Goal: Transaction & Acquisition: Obtain resource

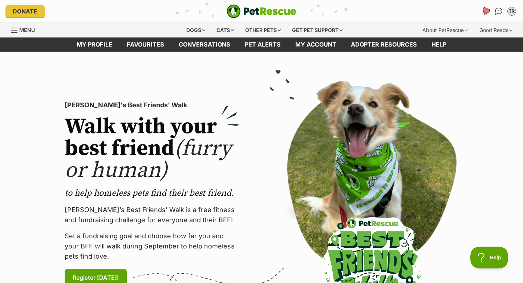
click at [486, 8] on icon "Favourites" at bounding box center [486, 11] width 10 height 9
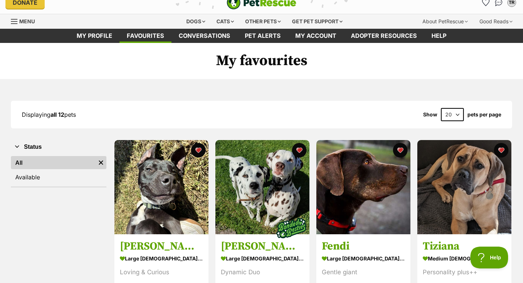
scroll to position [7, 0]
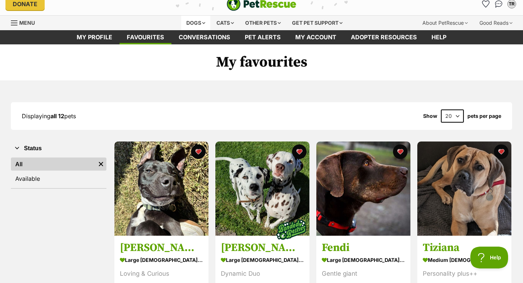
click at [195, 17] on div "Dogs" at bounding box center [195, 23] width 29 height 15
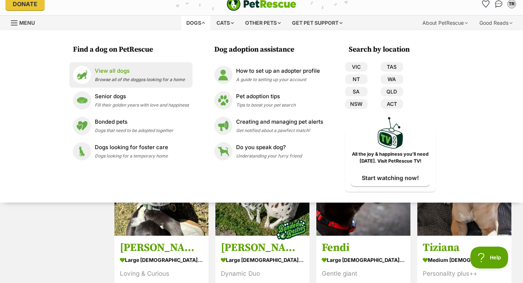
click at [131, 76] on div "View all dogs Browse all of the doggos looking for a home" at bounding box center [140, 75] width 90 height 16
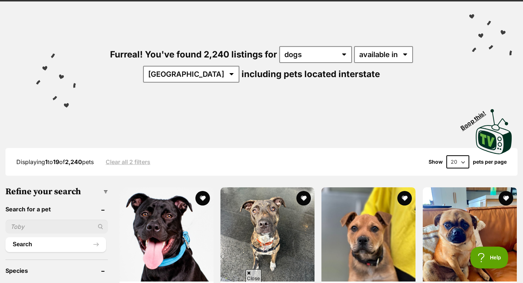
scroll to position [51, 0]
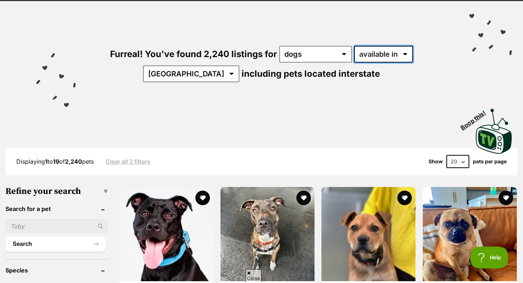
click at [354, 50] on select "available in located in" at bounding box center [383, 54] width 59 height 17
select select "disabled"
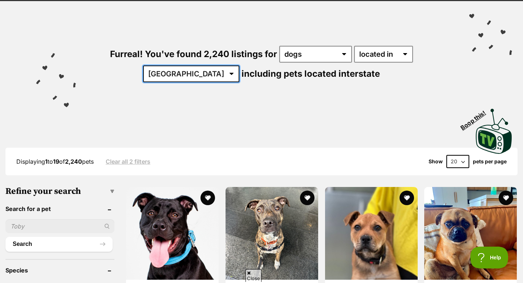
click at [239, 65] on select "Australia ACT NSW NT QLD SA TAS VIC WA" at bounding box center [191, 73] width 96 height 17
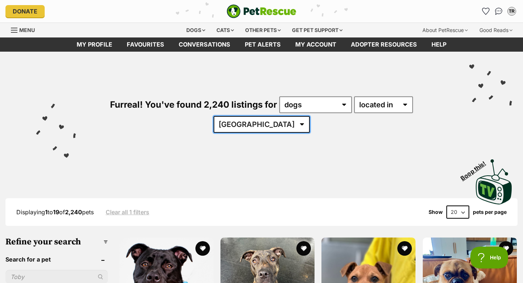
click at [310, 116] on select "Australia ACT NSW NT QLD SA TAS VIC WA" at bounding box center [262, 124] width 96 height 17
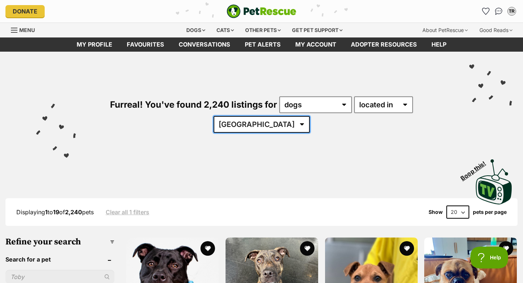
select select "VIC"
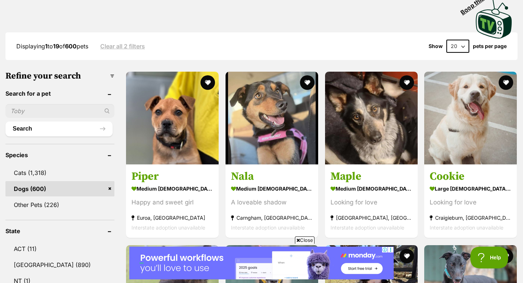
scroll to position [177, 0]
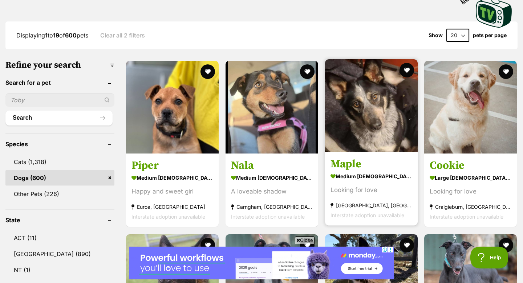
click at [339, 124] on img at bounding box center [371, 105] width 93 height 93
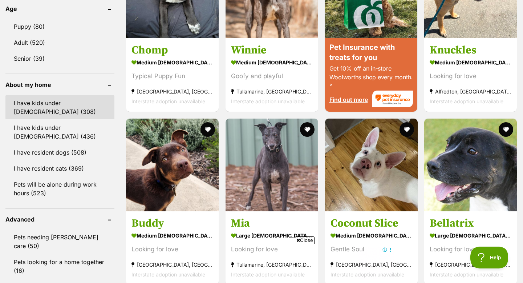
scroll to position [768, 0]
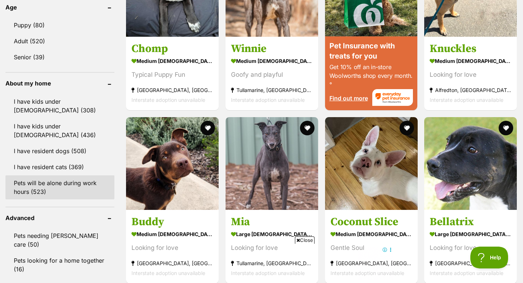
click at [54, 175] on link "Pets will be alone during work hours (523)" at bounding box center [59, 187] width 109 height 24
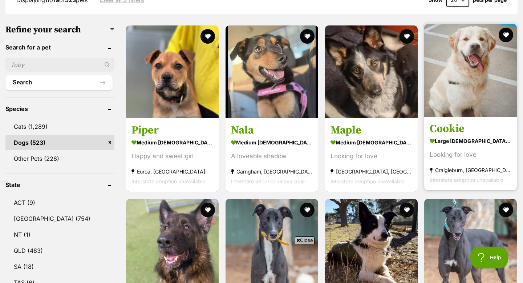
click at [458, 78] on img at bounding box center [470, 70] width 93 height 93
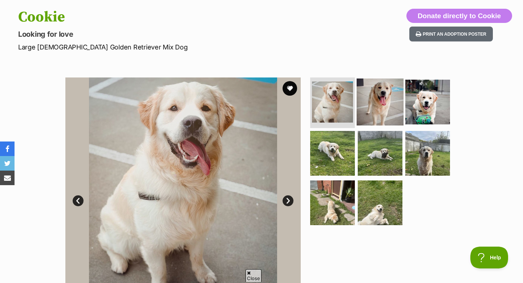
click at [376, 108] on img at bounding box center [380, 101] width 47 height 47
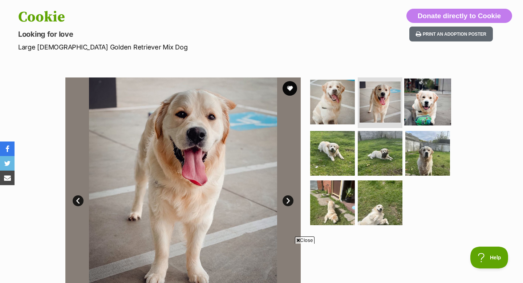
click at [415, 106] on img at bounding box center [427, 101] width 47 height 47
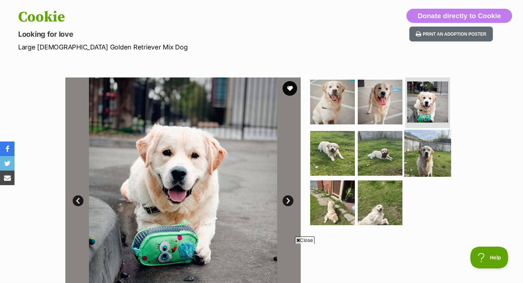
click at [423, 138] on img at bounding box center [427, 153] width 47 height 47
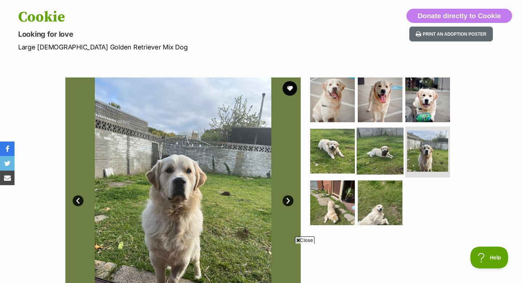
click at [381, 142] on img at bounding box center [380, 151] width 47 height 47
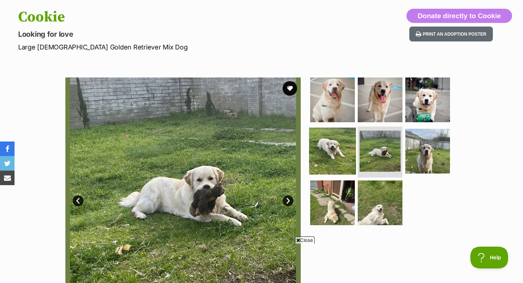
click at [327, 163] on img at bounding box center [332, 151] width 47 height 47
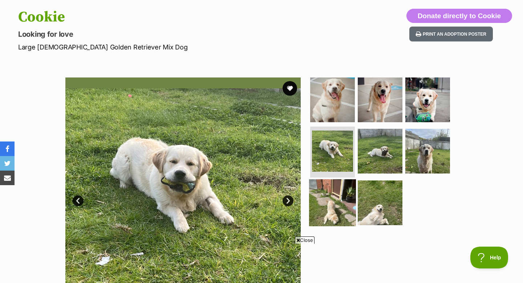
click at [330, 188] on img at bounding box center [332, 202] width 47 height 47
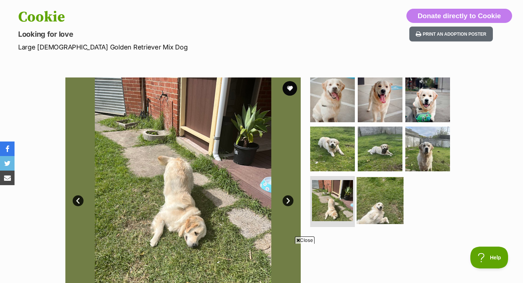
click at [380, 187] on img at bounding box center [380, 200] width 47 height 47
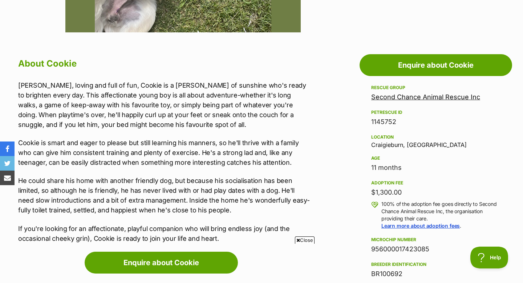
scroll to position [361, 0]
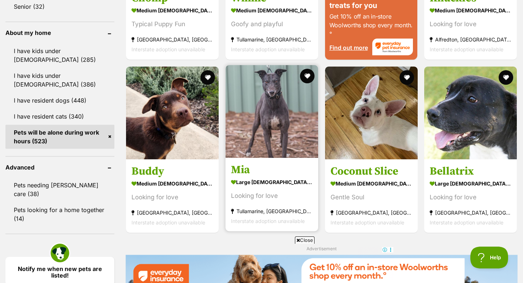
scroll to position [819, 0]
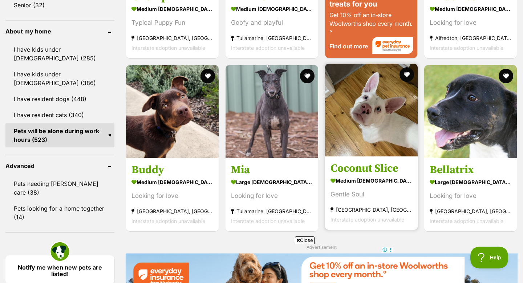
click at [358, 144] on img at bounding box center [371, 110] width 93 height 93
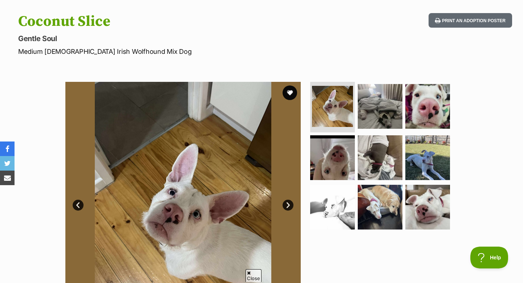
scroll to position [71, 0]
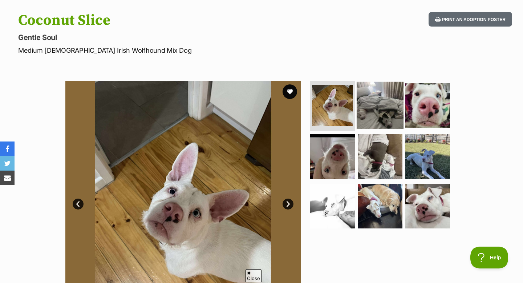
click at [378, 101] on img at bounding box center [380, 104] width 47 height 47
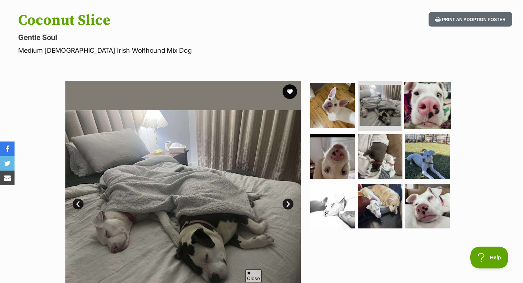
scroll to position [0, 0]
click at [417, 103] on img at bounding box center [427, 104] width 47 height 47
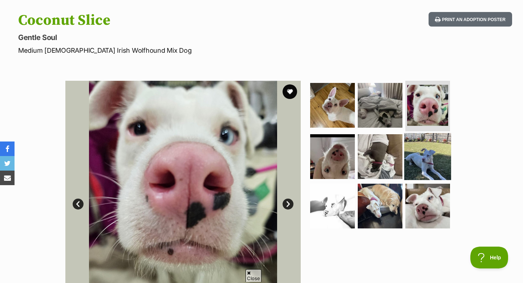
click at [418, 155] on img at bounding box center [427, 156] width 47 height 47
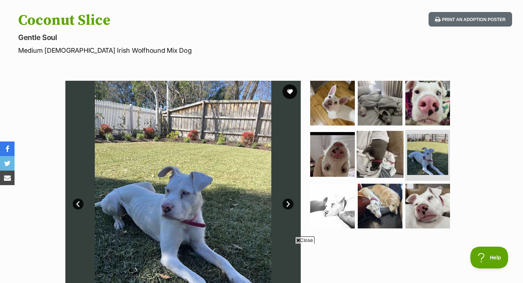
click at [375, 157] on img at bounding box center [380, 154] width 47 height 47
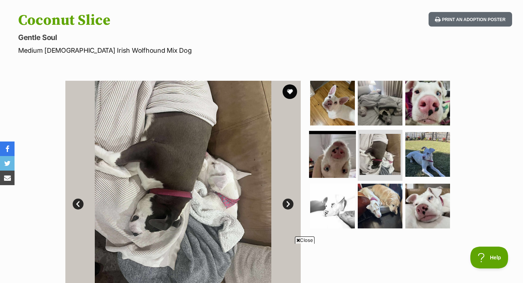
click at [350, 162] on img at bounding box center [332, 154] width 47 height 47
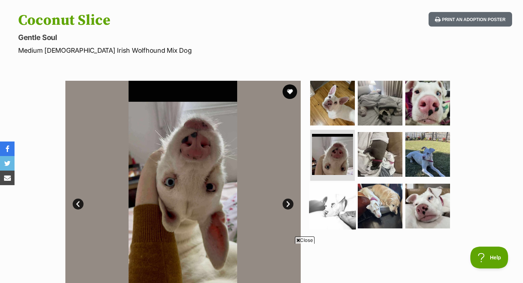
click at [329, 221] on img at bounding box center [332, 205] width 47 height 47
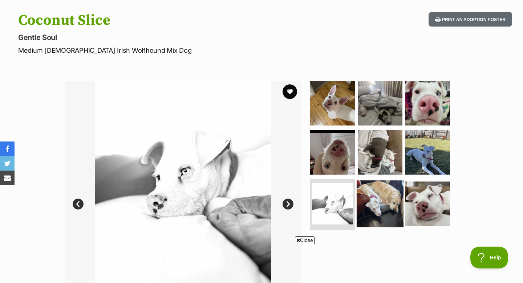
click at [376, 206] on img at bounding box center [380, 203] width 47 height 47
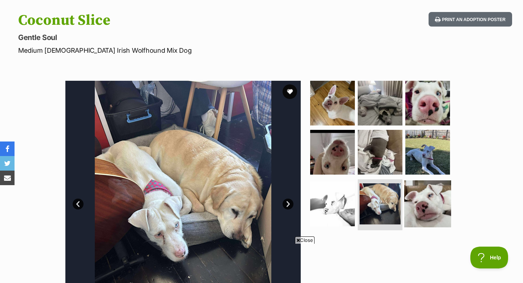
click at [416, 205] on img at bounding box center [427, 203] width 47 height 47
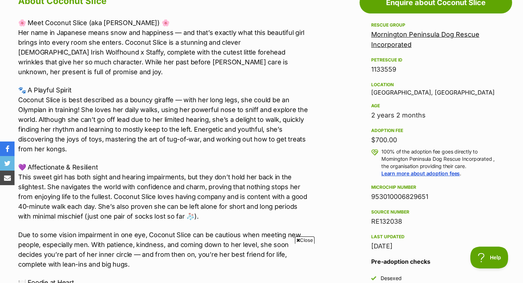
scroll to position [419, 0]
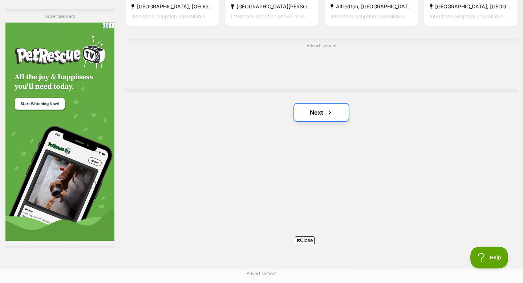
click at [328, 110] on span "Next page" at bounding box center [329, 112] width 7 height 9
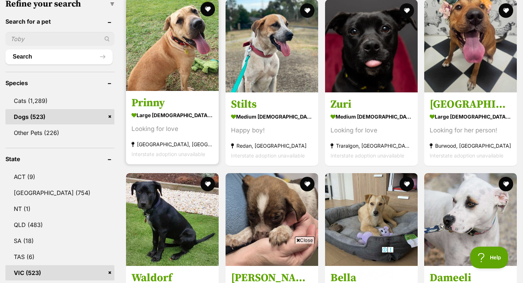
click at [186, 67] on img at bounding box center [172, 44] width 93 height 93
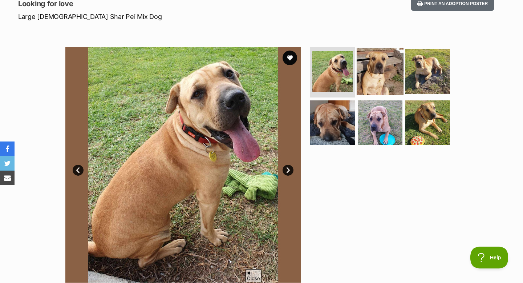
click at [377, 68] on img at bounding box center [380, 71] width 47 height 47
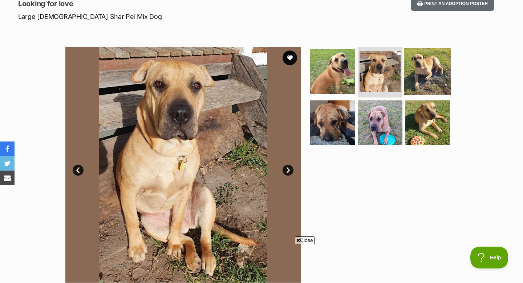
click at [428, 66] on img at bounding box center [427, 71] width 47 height 47
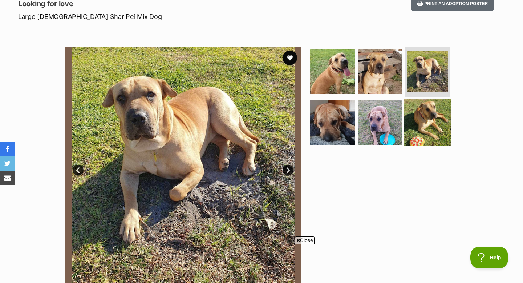
click at [434, 108] on img at bounding box center [427, 122] width 47 height 47
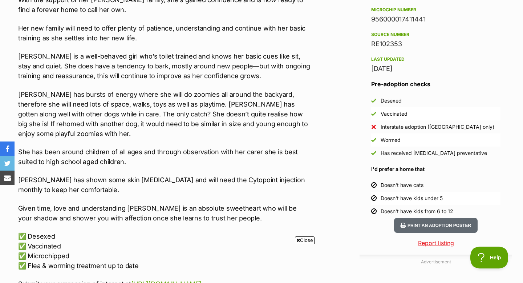
scroll to position [585, 0]
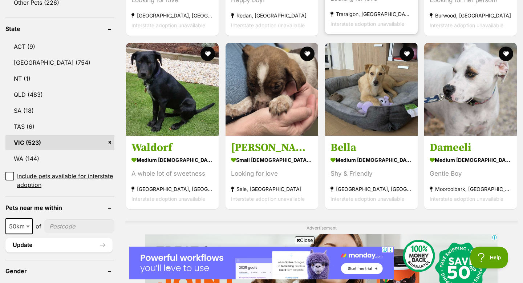
scroll to position [386, 0]
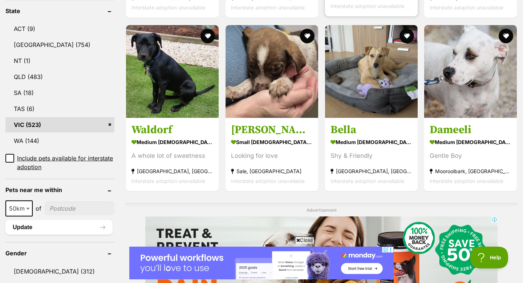
click at [368, 81] on img at bounding box center [371, 71] width 93 height 93
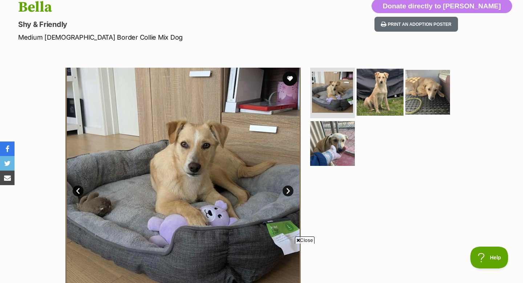
click at [394, 77] on img at bounding box center [380, 91] width 47 height 47
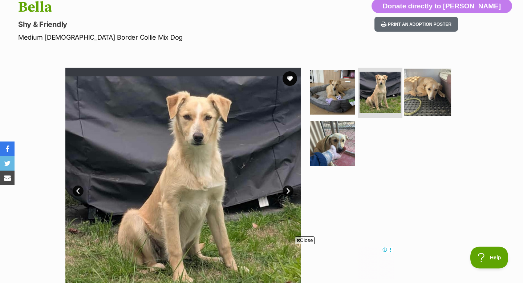
click at [428, 83] on img at bounding box center [427, 91] width 47 height 47
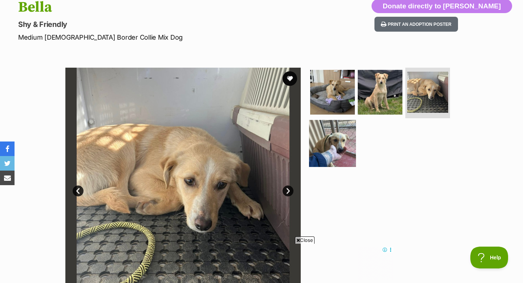
click at [343, 146] on img at bounding box center [332, 143] width 47 height 47
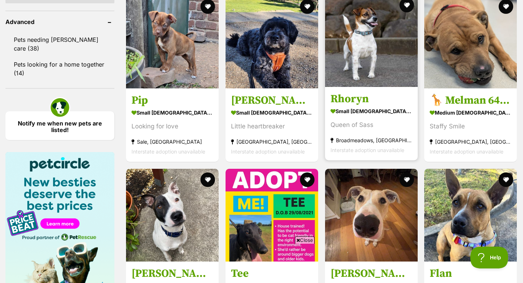
scroll to position [965, 0]
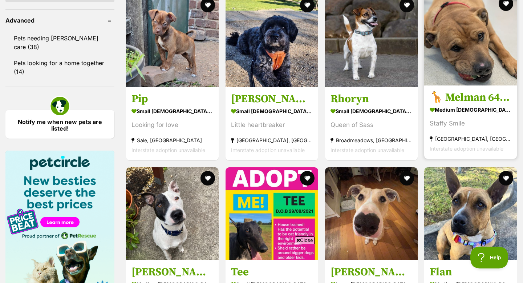
click at [464, 69] on img at bounding box center [470, 39] width 93 height 93
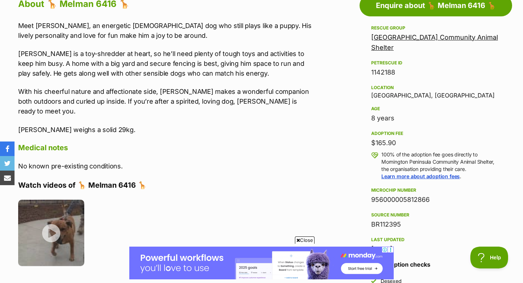
scroll to position [416, 0]
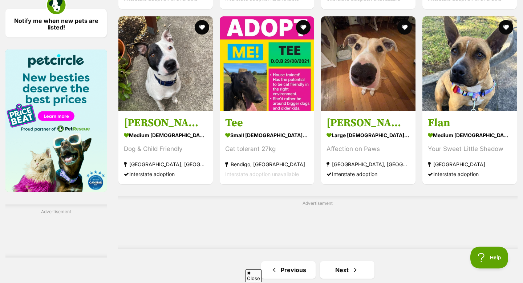
scroll to position [1066, 0]
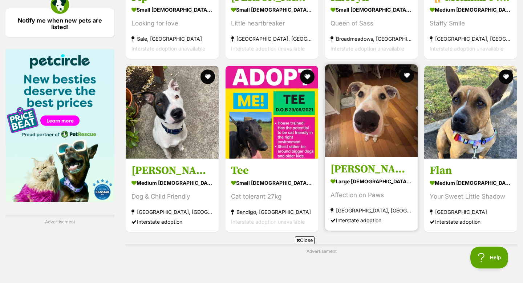
click at [365, 68] on img at bounding box center [371, 110] width 93 height 93
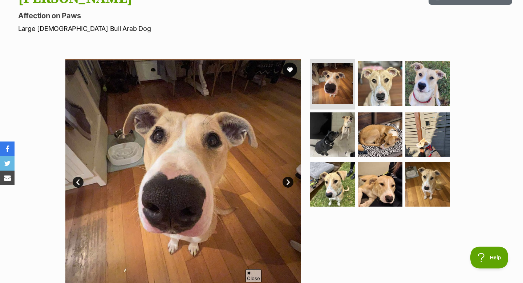
scroll to position [100, 0]
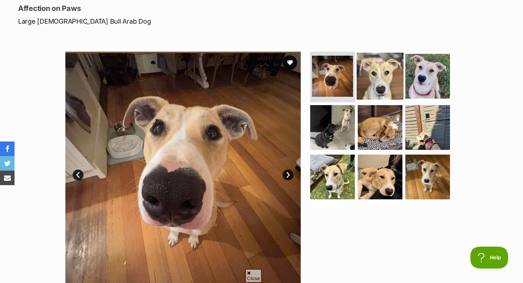
click at [378, 86] on img at bounding box center [380, 75] width 47 height 47
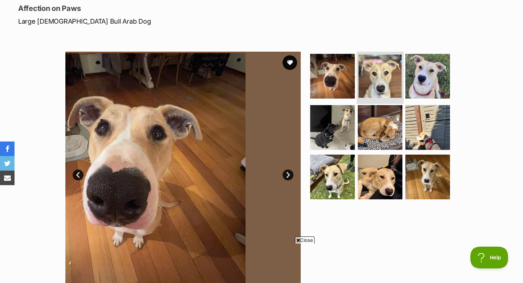
scroll to position [0, 0]
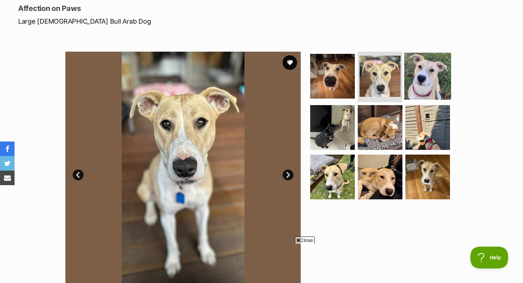
click at [434, 62] on img at bounding box center [427, 75] width 47 height 47
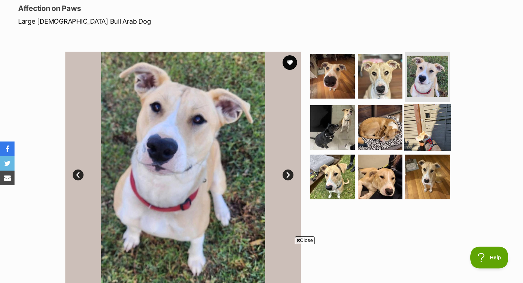
click at [428, 117] on img at bounding box center [427, 127] width 47 height 47
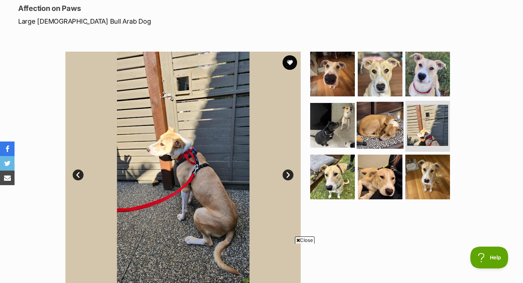
click at [394, 117] on img at bounding box center [380, 125] width 47 height 47
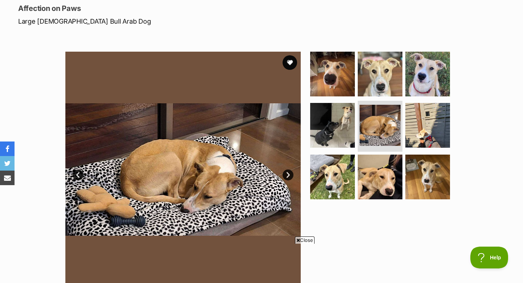
drag, startPoint x: 334, startPoint y: 122, endPoint x: 339, endPoint y: 149, distance: 27.3
click at [334, 122] on img at bounding box center [332, 125] width 45 height 45
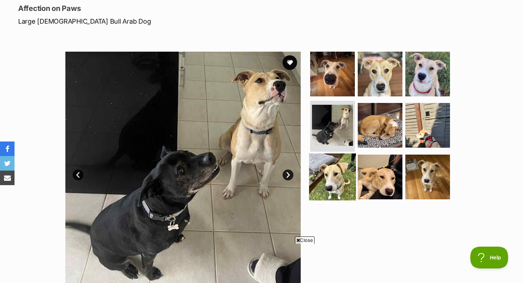
click at [342, 175] on img at bounding box center [332, 176] width 47 height 47
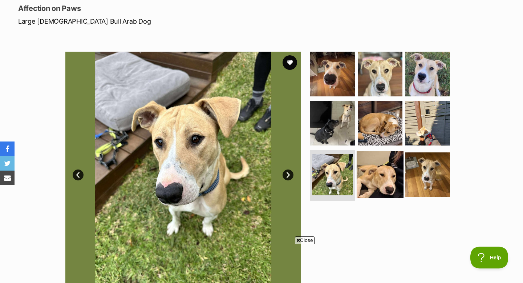
click at [390, 164] on img at bounding box center [380, 174] width 47 height 47
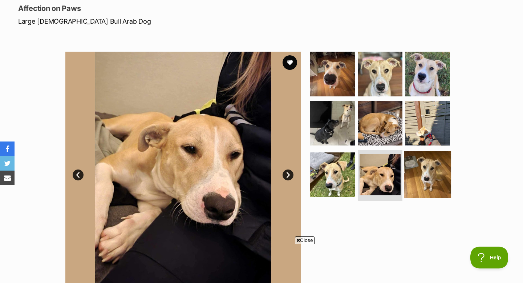
click at [422, 162] on img at bounding box center [427, 174] width 47 height 47
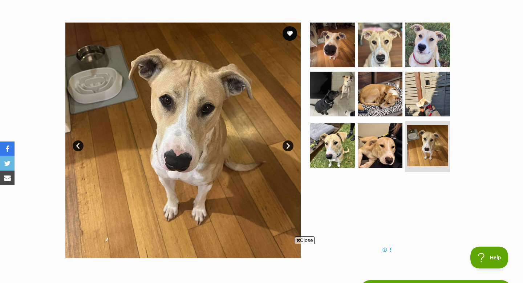
scroll to position [127, 0]
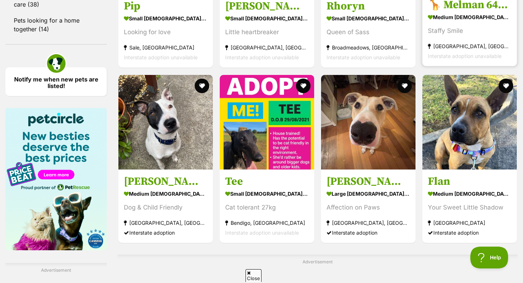
scroll to position [1015, 0]
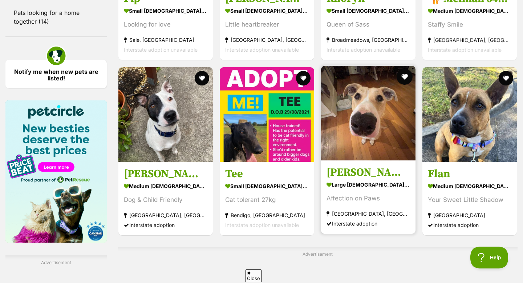
click at [400, 76] on button "favourite" at bounding box center [405, 77] width 16 height 16
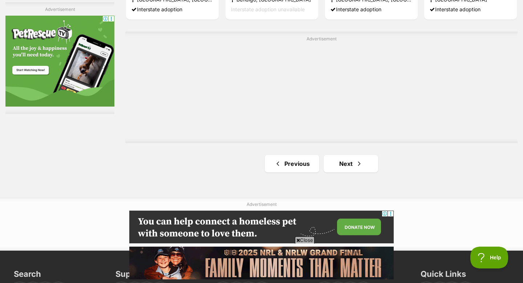
scroll to position [1290, 0]
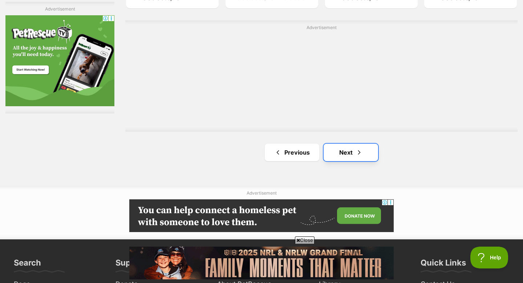
click at [353, 150] on link "Next" at bounding box center [351, 152] width 55 height 17
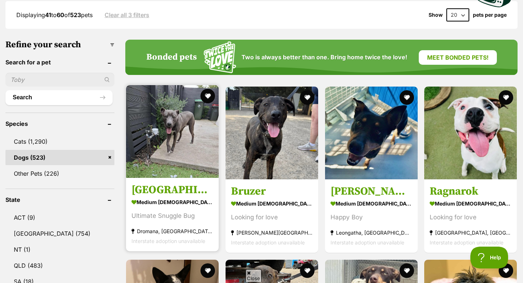
click at [162, 141] on img at bounding box center [172, 131] width 93 height 93
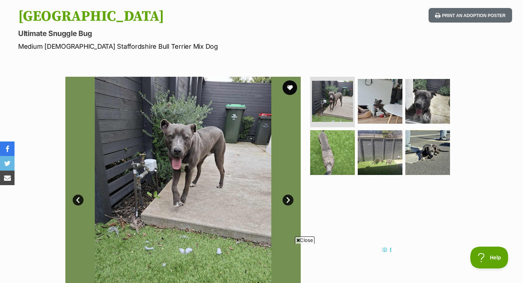
click at [289, 199] on link "Next" at bounding box center [288, 199] width 11 height 11
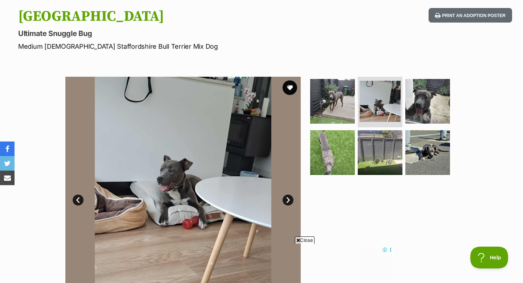
click at [289, 199] on link "Next" at bounding box center [288, 199] width 11 height 11
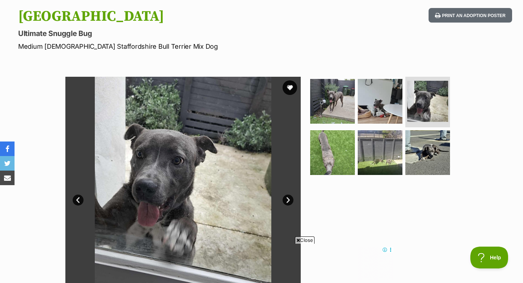
click at [289, 199] on link "Next" at bounding box center [288, 199] width 11 height 11
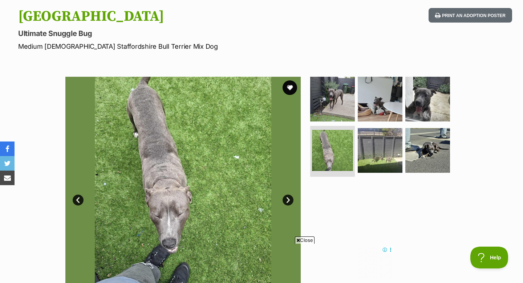
click at [289, 199] on link "Next" at bounding box center [288, 199] width 11 height 11
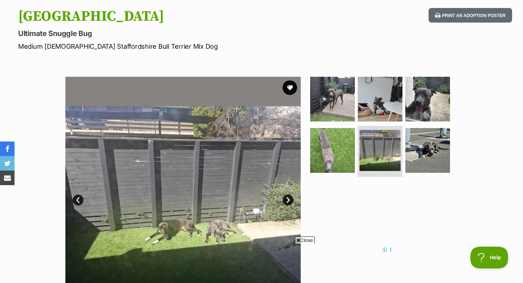
click at [289, 199] on link "Next" at bounding box center [288, 199] width 11 height 11
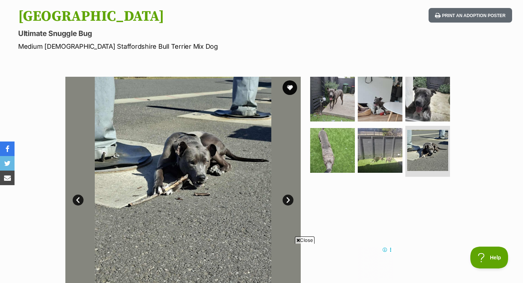
click at [289, 199] on link "Next" at bounding box center [288, 199] width 11 height 11
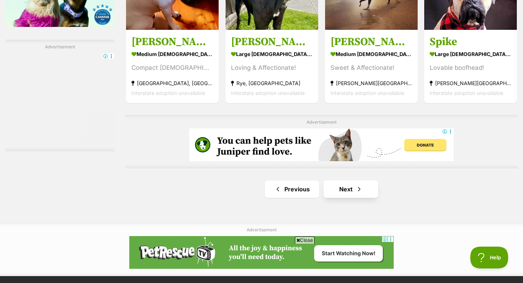
scroll to position [1244, 0]
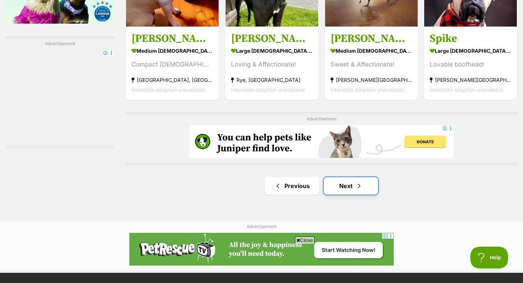
click at [357, 188] on span "Next page" at bounding box center [359, 185] width 7 height 9
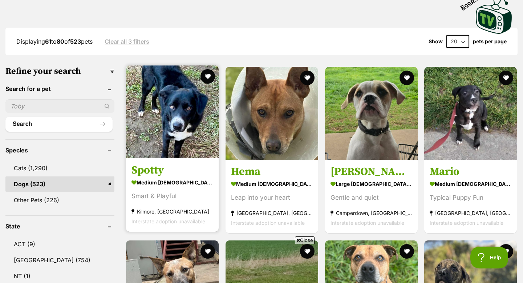
click at [203, 124] on img at bounding box center [172, 111] width 93 height 93
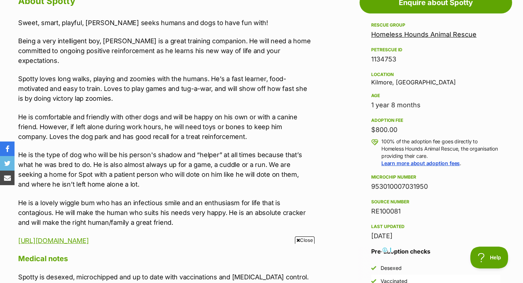
scroll to position [419, 0]
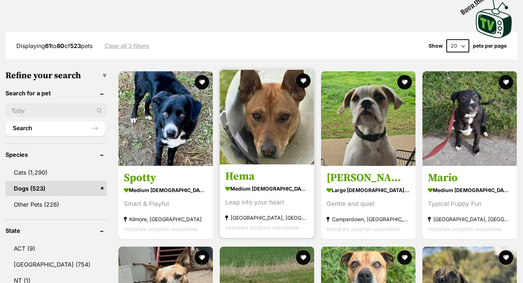
click at [251, 134] on img at bounding box center [267, 117] width 94 height 94
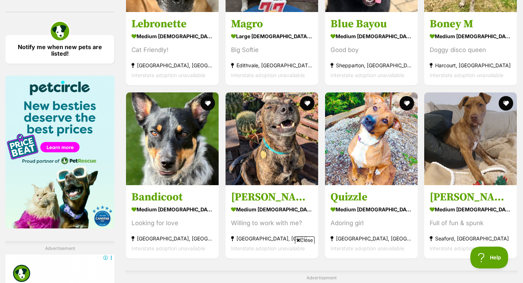
scroll to position [1041, 0]
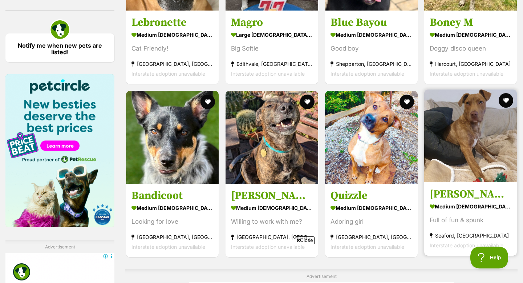
click at [428, 138] on img at bounding box center [470, 135] width 93 height 93
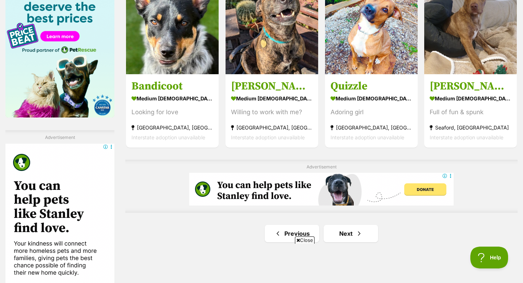
scroll to position [1156, 0]
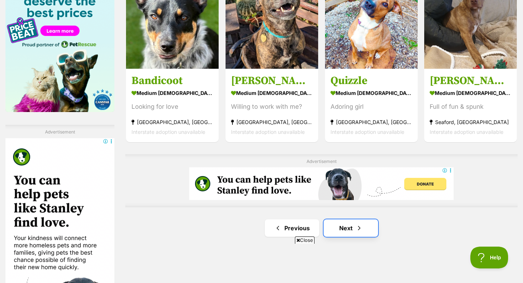
click at [332, 222] on link "Next" at bounding box center [351, 227] width 55 height 17
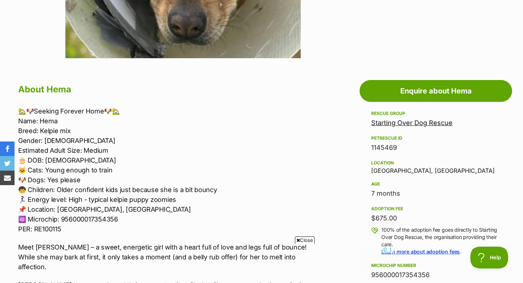
scroll to position [336, 0]
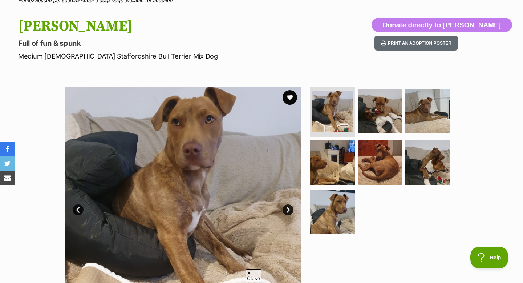
scroll to position [72, 0]
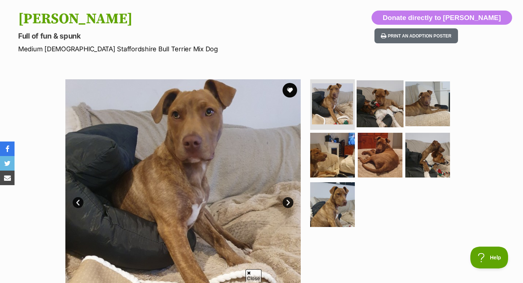
click at [368, 109] on img at bounding box center [380, 103] width 47 height 47
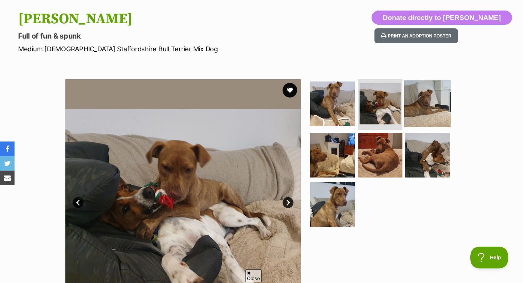
click at [413, 111] on img at bounding box center [427, 103] width 47 height 47
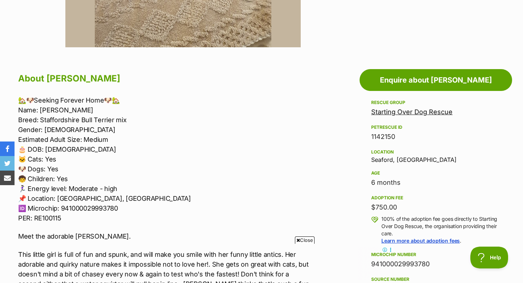
scroll to position [0, 0]
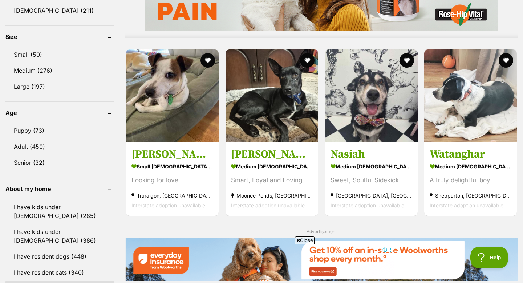
scroll to position [666, 0]
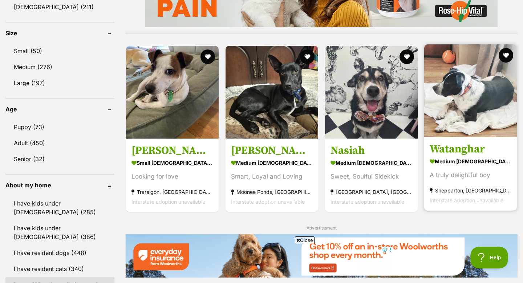
click at [454, 116] on img at bounding box center [470, 90] width 93 height 93
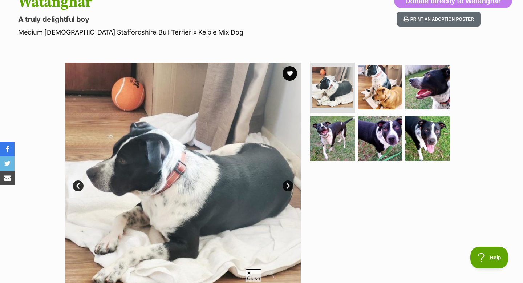
scroll to position [108, 0]
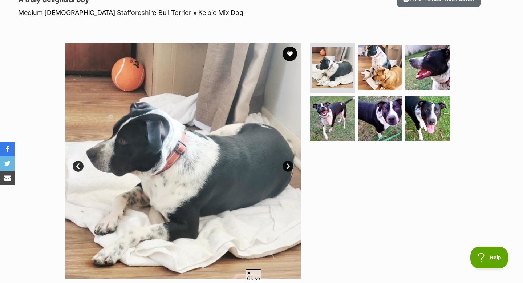
click at [287, 168] on link "Next" at bounding box center [288, 166] width 11 height 11
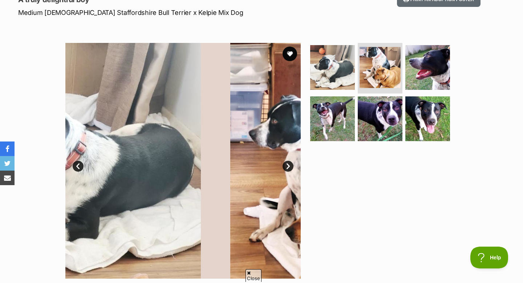
scroll to position [0, 0]
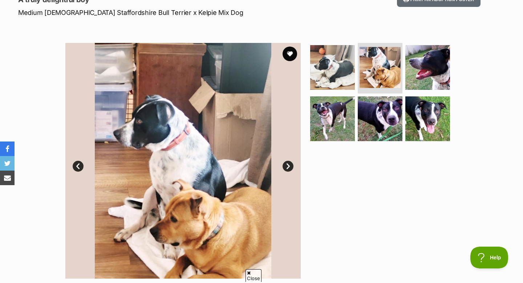
click at [287, 168] on link "Next" at bounding box center [288, 166] width 11 height 11
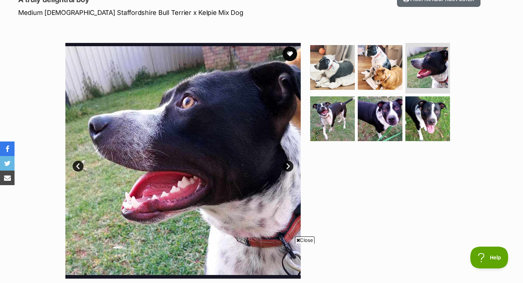
click at [287, 168] on link "Next" at bounding box center [288, 166] width 11 height 11
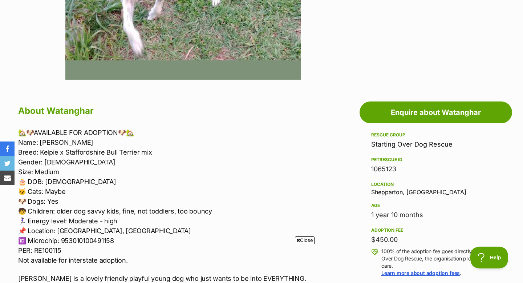
scroll to position [307, 0]
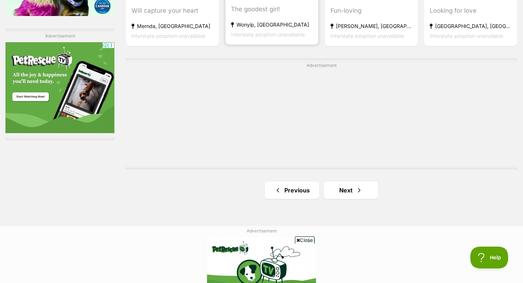
scroll to position [1253, 0]
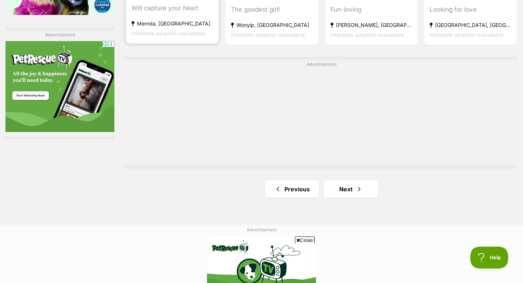
click at [187, 6] on div "Will capture your heart" at bounding box center [173, 9] width 82 height 10
click at [357, 185] on span "Next page" at bounding box center [359, 189] width 7 height 9
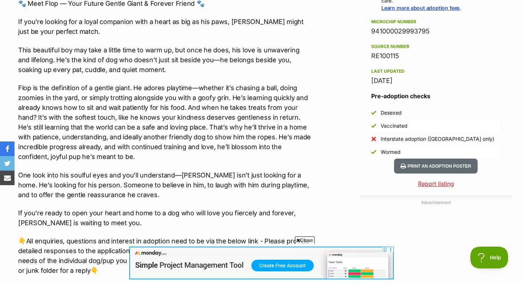
scroll to position [573, 0]
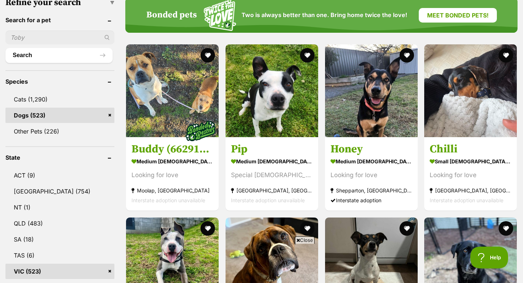
scroll to position [240, 0]
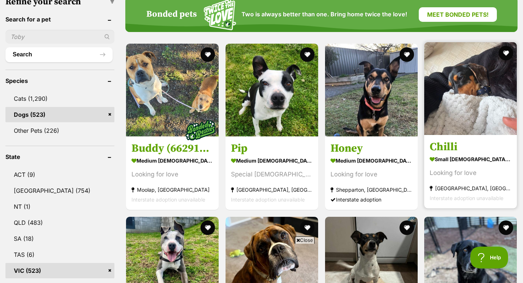
click at [448, 114] on img at bounding box center [470, 88] width 93 height 93
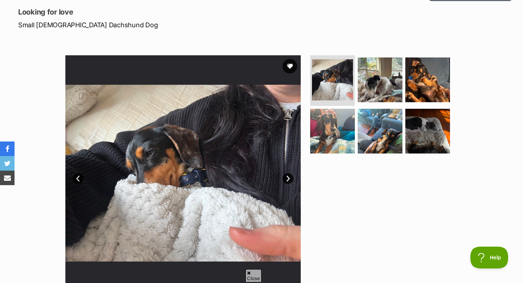
click at [284, 180] on link "Next" at bounding box center [288, 178] width 11 height 11
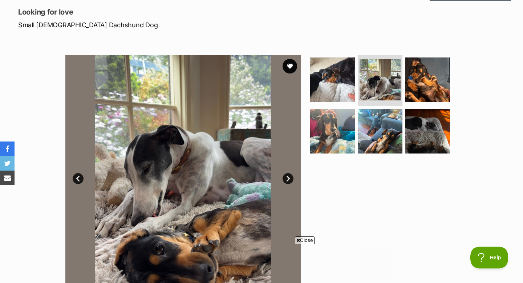
click at [284, 180] on link "Next" at bounding box center [288, 178] width 11 height 11
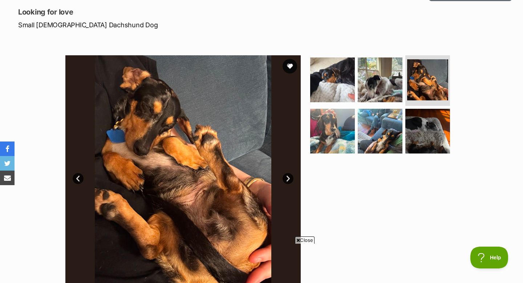
click at [284, 180] on link "Next" at bounding box center [288, 178] width 11 height 11
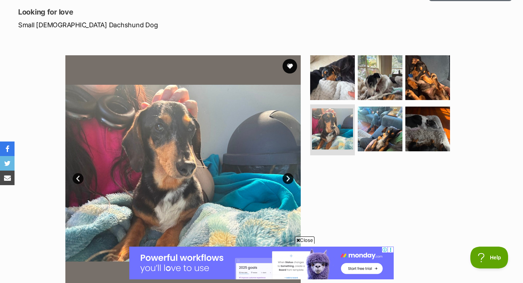
click at [284, 180] on link "Next" at bounding box center [288, 178] width 11 height 11
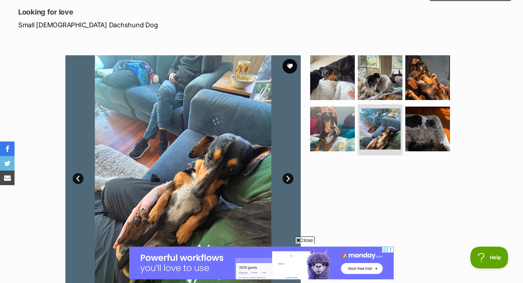
click at [284, 180] on link "Next" at bounding box center [288, 178] width 11 height 11
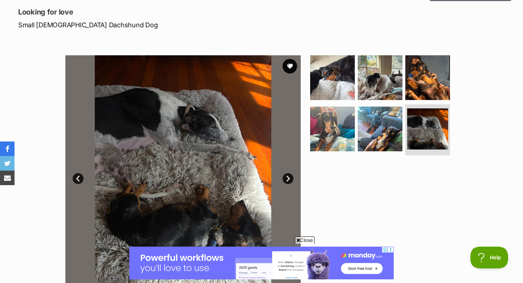
click at [284, 180] on link "Next" at bounding box center [288, 178] width 11 height 11
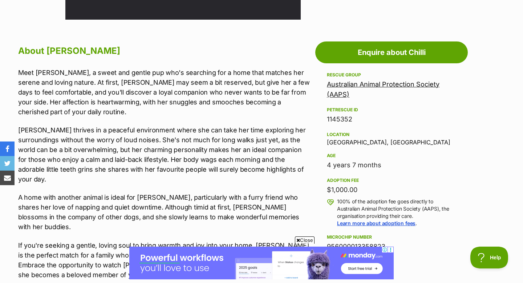
scroll to position [368, 0]
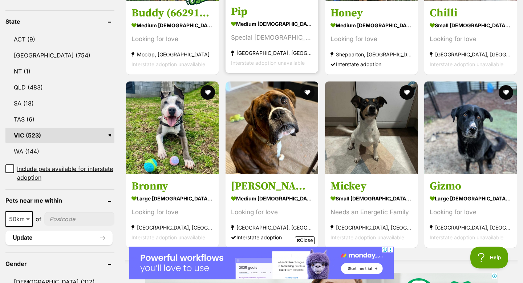
click at [273, 180] on h3 "Odie" at bounding box center [272, 187] width 82 height 14
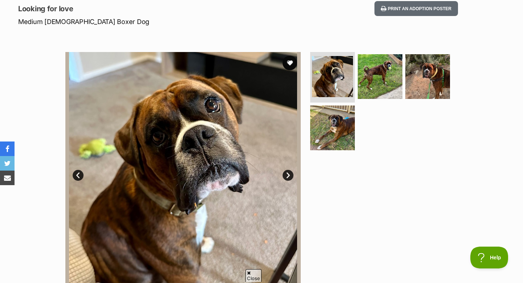
scroll to position [103, 0]
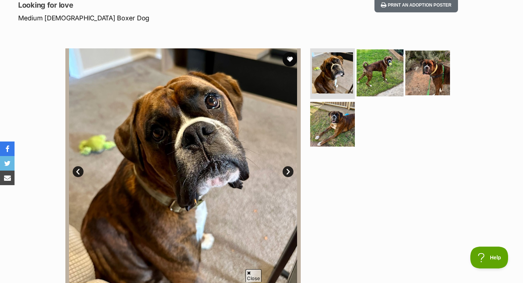
click at [382, 80] on img at bounding box center [380, 72] width 47 height 47
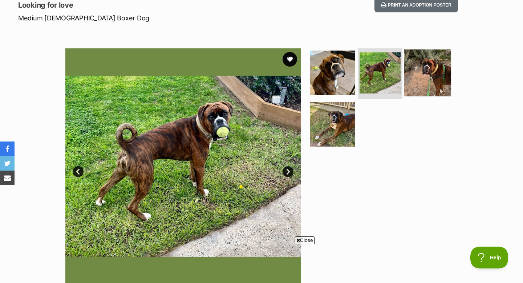
scroll to position [0, 0]
click at [418, 75] on img at bounding box center [427, 72] width 47 height 47
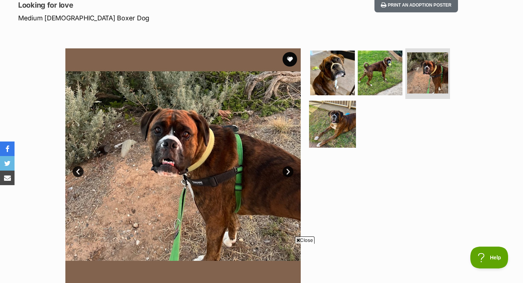
click at [328, 128] on img at bounding box center [332, 124] width 47 height 47
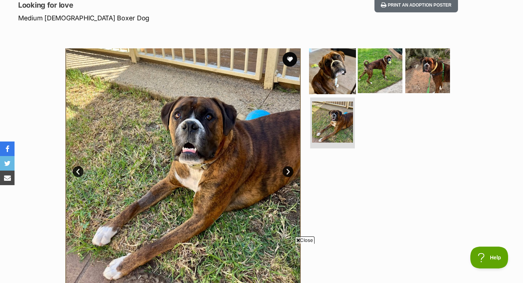
click at [327, 83] on img at bounding box center [332, 70] width 47 height 47
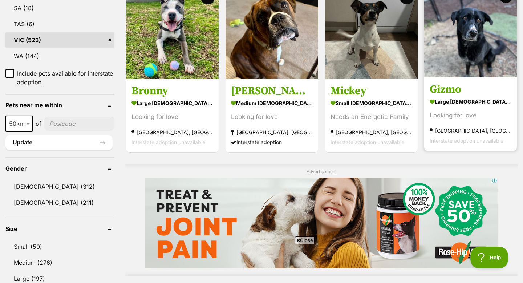
click at [444, 74] on img at bounding box center [470, 31] width 93 height 93
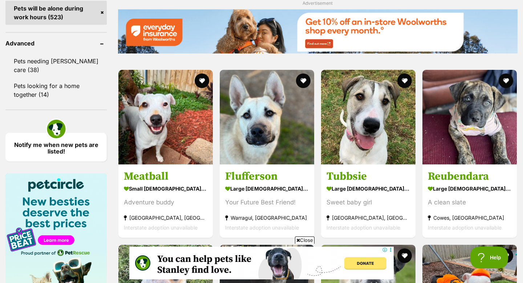
scroll to position [943, 0]
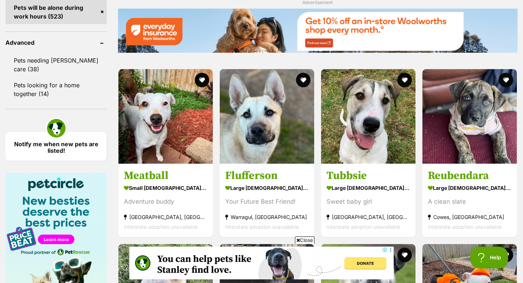
click at [243, 110] on img at bounding box center [267, 116] width 94 height 94
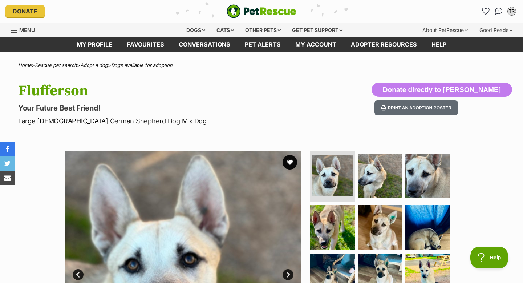
click at [226, 110] on p "Your Future Best Friend!" at bounding box center [168, 108] width 301 height 10
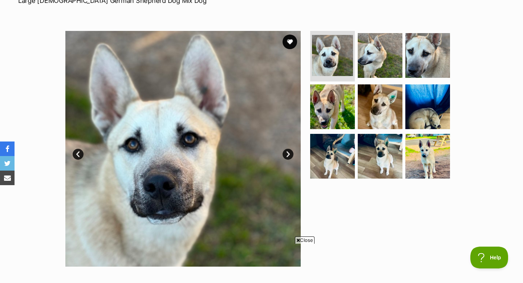
click at [292, 150] on img at bounding box center [182, 148] width 235 height 235
click at [289, 154] on link "Next" at bounding box center [288, 154] width 11 height 11
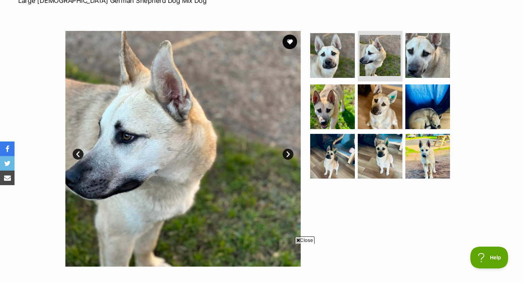
click at [289, 154] on link "Next" at bounding box center [288, 154] width 11 height 11
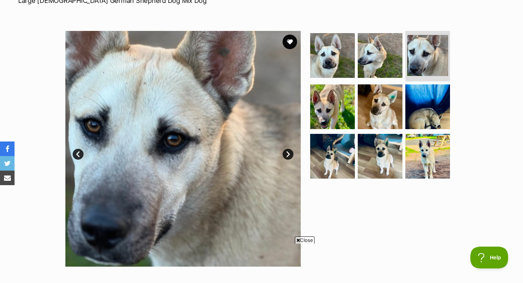
click at [289, 154] on link "Next" at bounding box center [288, 154] width 11 height 11
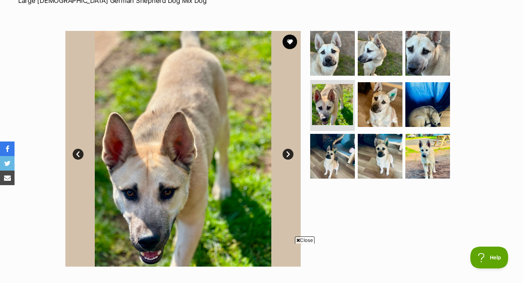
click at [289, 154] on link "Next" at bounding box center [288, 154] width 11 height 11
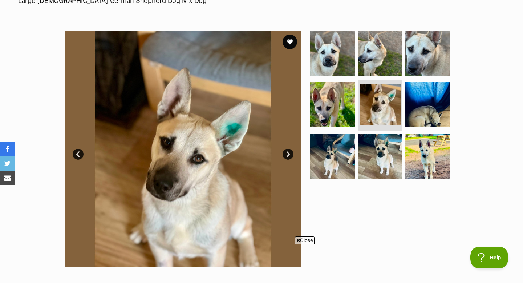
click at [289, 154] on link "Next" at bounding box center [288, 154] width 11 height 11
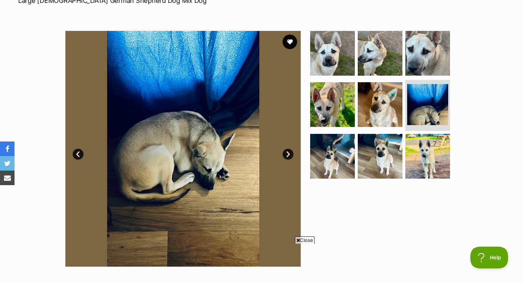
click at [289, 154] on link "Next" at bounding box center [288, 154] width 11 height 11
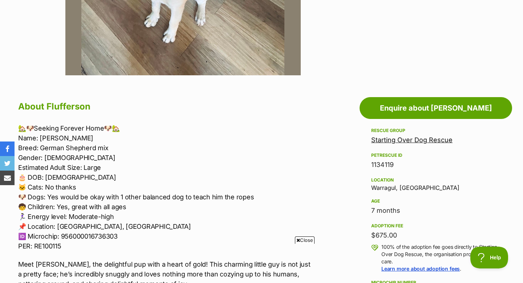
scroll to position [313, 0]
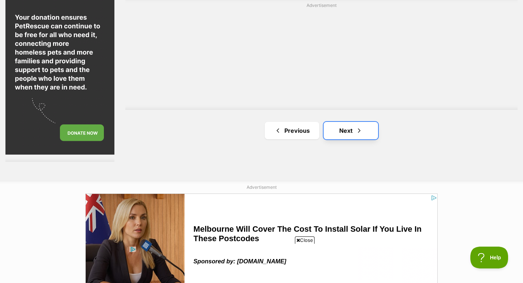
click at [357, 127] on span "Next page" at bounding box center [359, 130] width 7 height 9
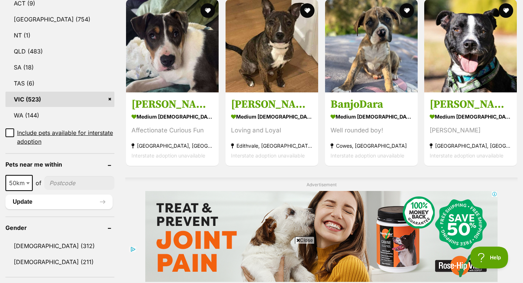
scroll to position [379, 0]
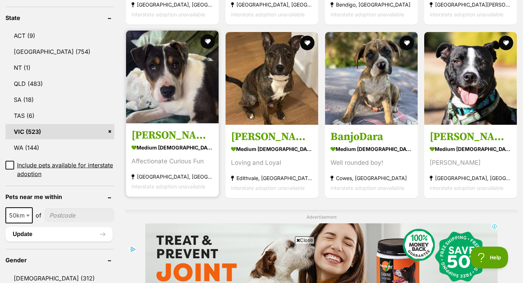
click at [202, 108] on img at bounding box center [172, 77] width 93 height 93
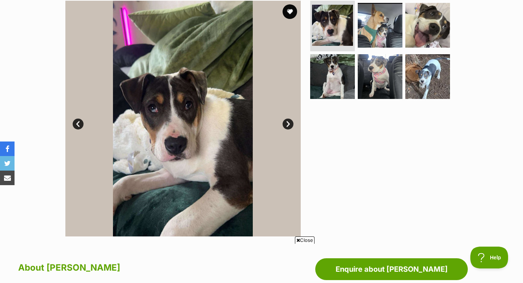
click at [289, 120] on link "Next" at bounding box center [288, 123] width 11 height 11
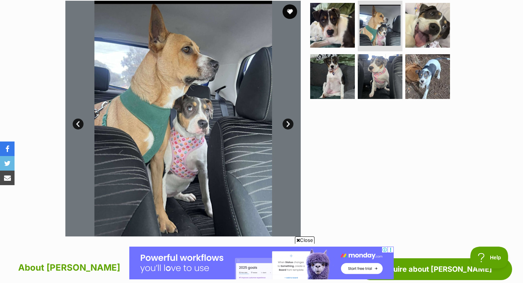
click at [289, 120] on link "Next" at bounding box center [288, 123] width 11 height 11
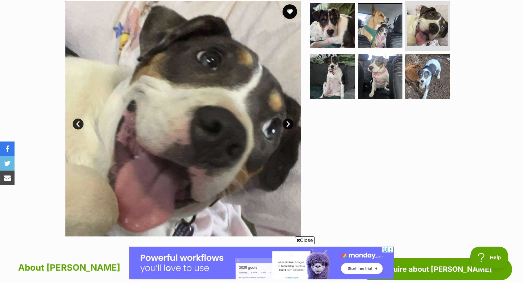
click at [289, 120] on link "Next" at bounding box center [288, 123] width 11 height 11
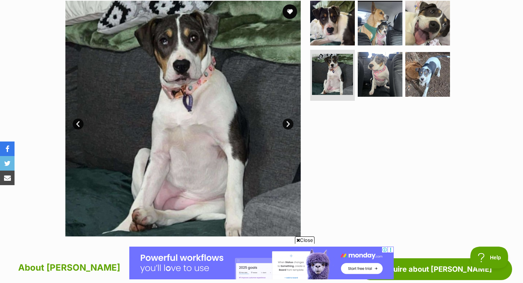
click at [289, 120] on link "Next" at bounding box center [288, 123] width 11 height 11
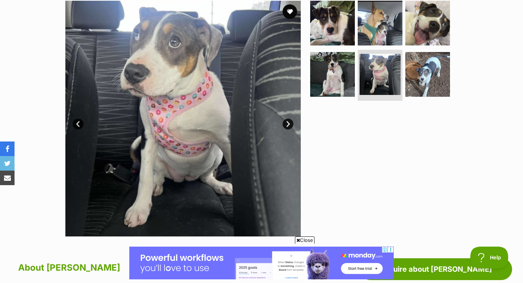
click at [289, 120] on link "Next" at bounding box center [288, 123] width 11 height 11
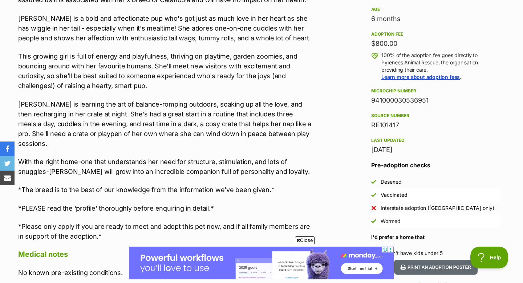
scroll to position [546, 0]
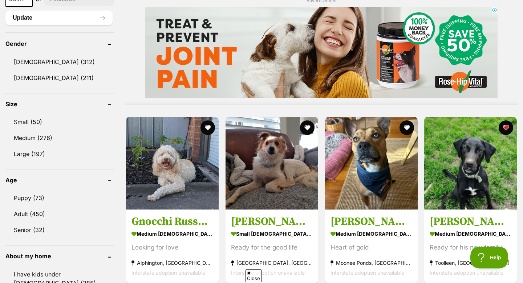
click at [270, 145] on img at bounding box center [272, 163] width 93 height 93
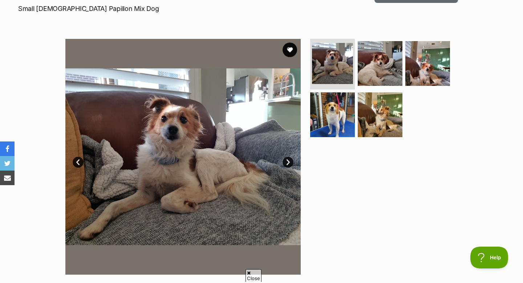
click at [290, 161] on link "Next" at bounding box center [288, 162] width 11 height 11
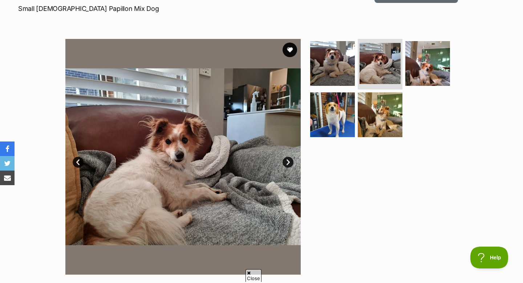
click at [290, 161] on link "Next" at bounding box center [288, 162] width 11 height 11
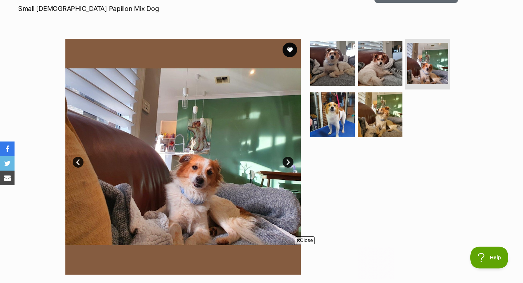
click at [290, 161] on link "Next" at bounding box center [288, 162] width 11 height 11
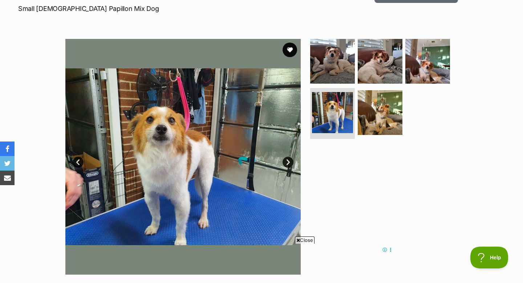
click at [290, 161] on link "Next" at bounding box center [288, 162] width 11 height 11
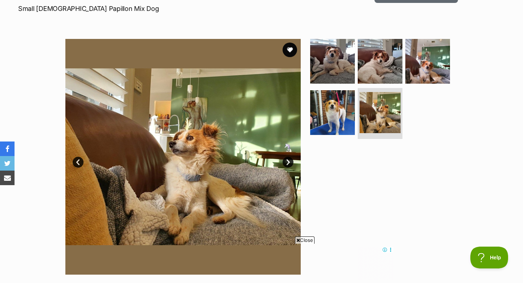
click at [290, 161] on link "Next" at bounding box center [288, 162] width 11 height 11
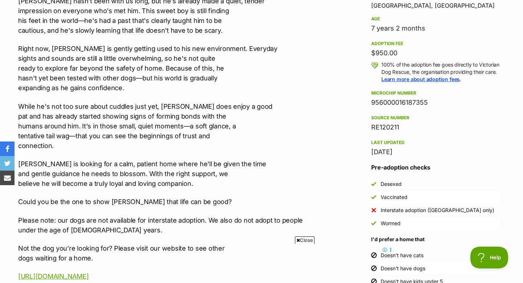
scroll to position [500, 0]
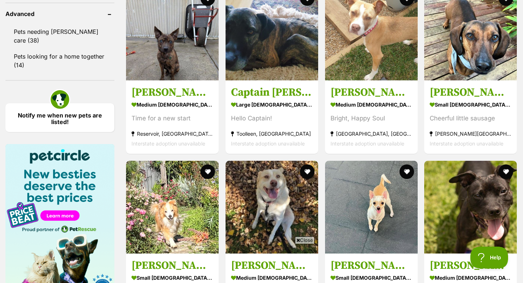
scroll to position [970, 0]
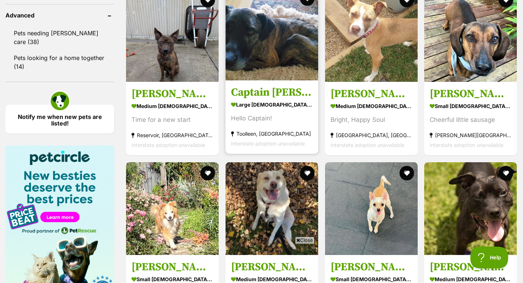
click at [287, 53] on img at bounding box center [272, 34] width 93 height 93
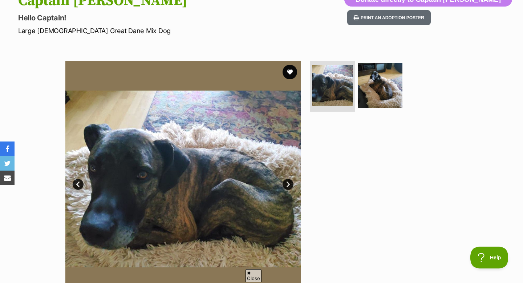
scroll to position [92, 0]
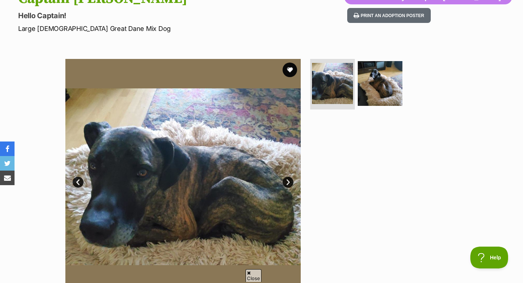
click at [289, 177] on link "Next" at bounding box center [288, 182] width 11 height 11
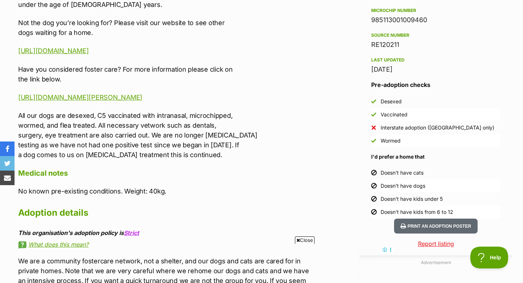
scroll to position [589, 0]
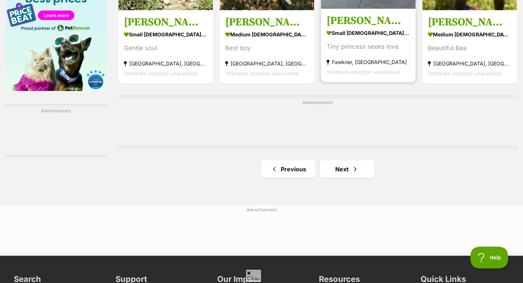
scroll to position [1180, 0]
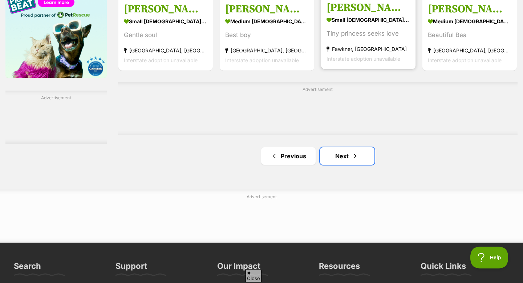
click at [347, 162] on link "Next" at bounding box center [347, 155] width 55 height 17
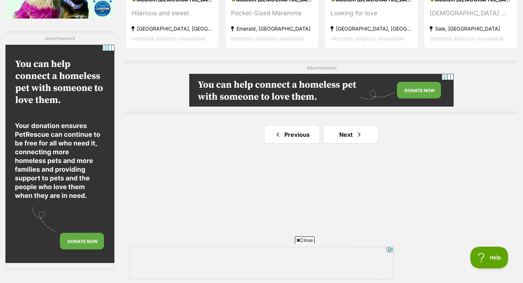
scroll to position [1251, 0]
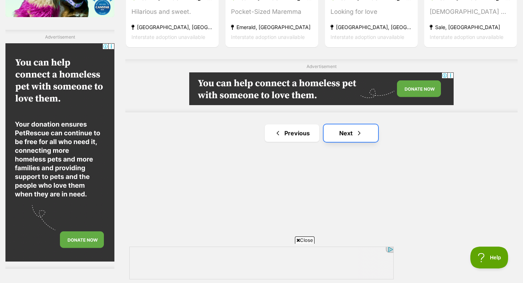
click at [365, 130] on link "Next" at bounding box center [351, 132] width 55 height 17
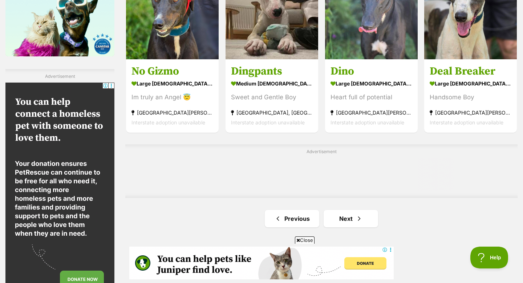
scroll to position [1235, 0]
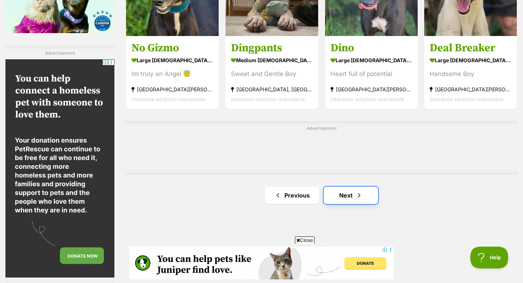
click at [330, 190] on link "Next" at bounding box center [351, 194] width 55 height 17
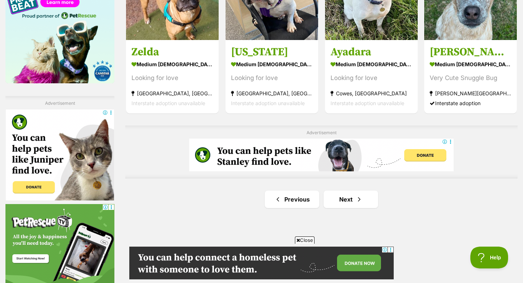
scroll to position [1186, 0]
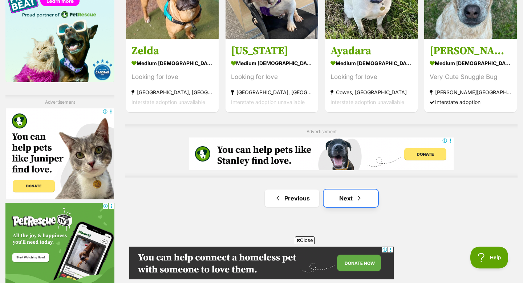
click at [330, 204] on link "Next" at bounding box center [351, 197] width 55 height 17
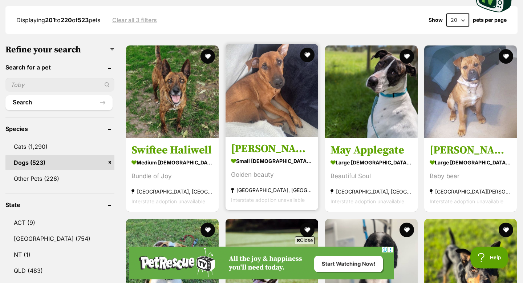
click at [280, 131] on img at bounding box center [272, 90] width 93 height 93
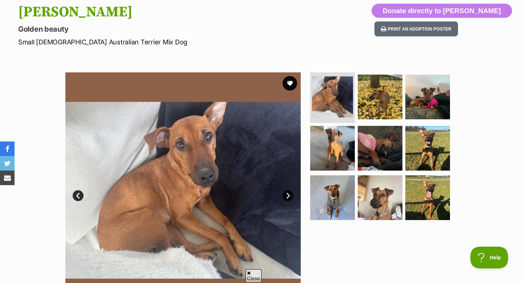
scroll to position [115, 0]
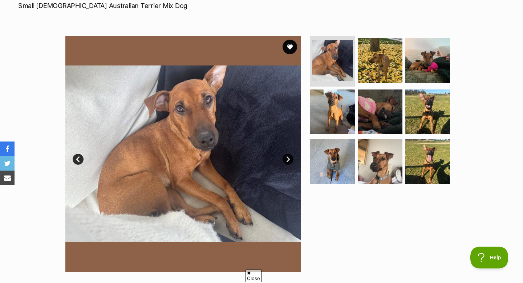
click at [286, 159] on link "Next" at bounding box center [288, 159] width 11 height 11
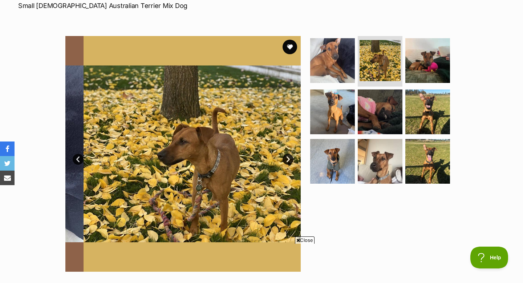
scroll to position [0, 0]
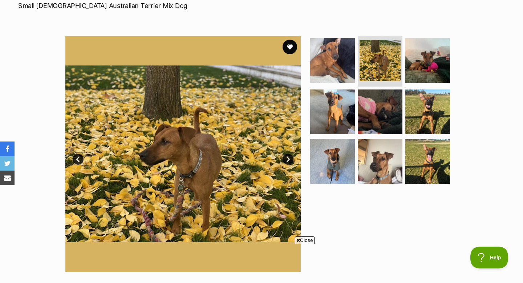
click at [286, 159] on link "Next" at bounding box center [288, 159] width 11 height 11
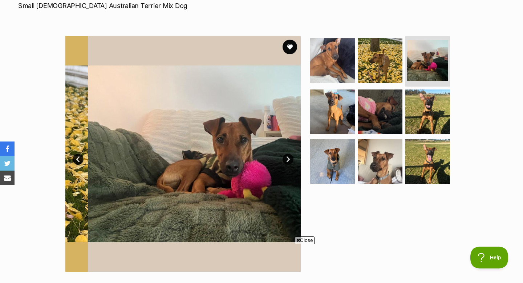
click at [286, 159] on link "Next" at bounding box center [288, 159] width 11 height 11
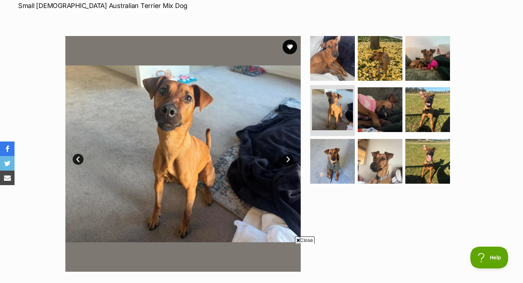
click at [286, 159] on link "Next" at bounding box center [288, 159] width 11 height 11
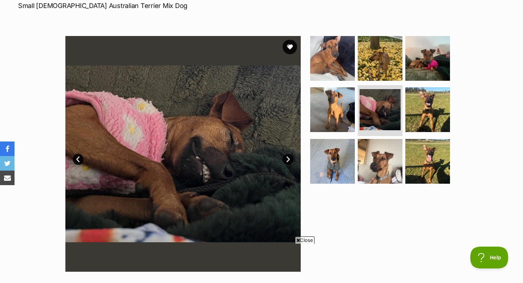
click at [286, 159] on link "Next" at bounding box center [288, 159] width 11 height 11
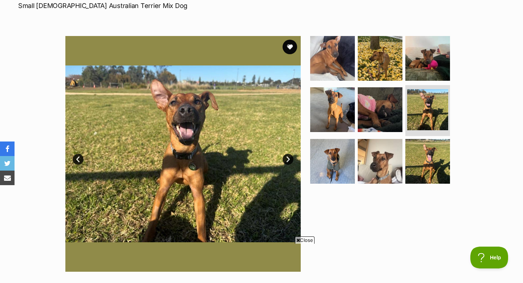
click at [286, 159] on link "Next" at bounding box center [288, 159] width 11 height 11
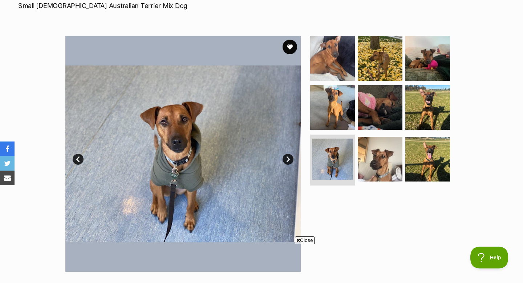
click at [286, 159] on link "Next" at bounding box center [288, 159] width 11 height 11
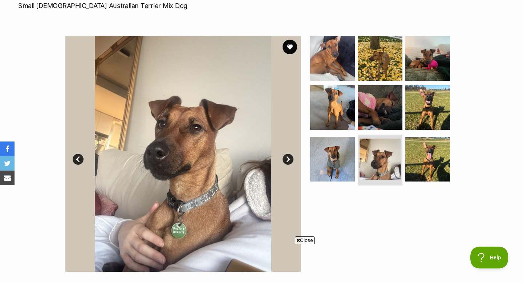
click at [286, 159] on link "Next" at bounding box center [288, 159] width 11 height 11
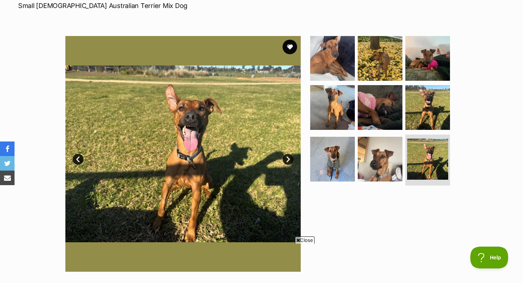
click at [286, 159] on link "Next" at bounding box center [288, 159] width 11 height 11
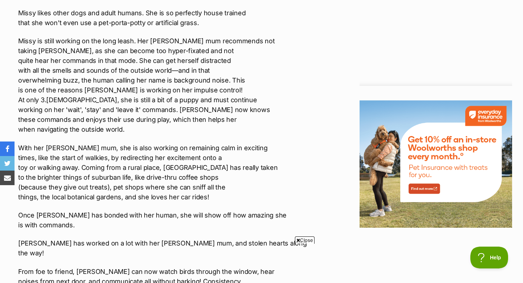
scroll to position [846, 0]
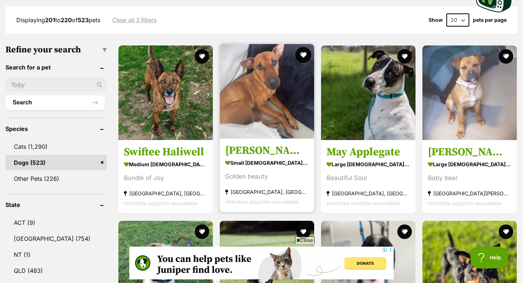
click at [300, 55] on button "favourite" at bounding box center [303, 55] width 16 height 16
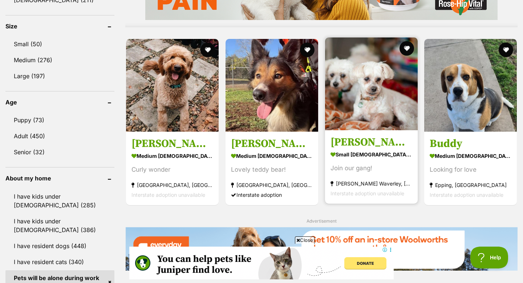
scroll to position [677, 0]
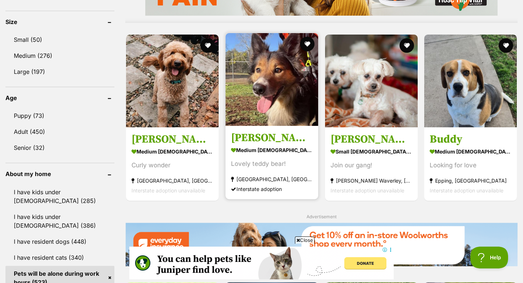
click at [297, 100] on img at bounding box center [272, 79] width 93 height 93
click at [310, 41] on button "favourite" at bounding box center [307, 44] width 16 height 16
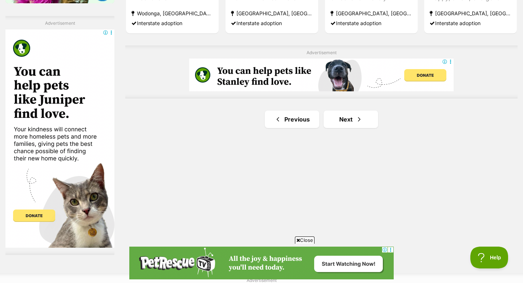
scroll to position [1292, 0]
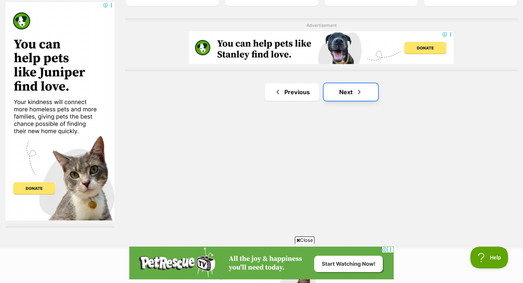
click at [354, 88] on link "Next" at bounding box center [351, 91] width 55 height 17
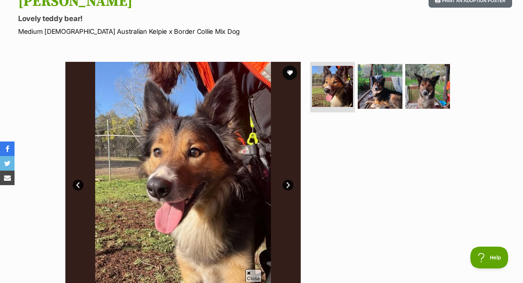
click at [290, 184] on link "Next" at bounding box center [288, 185] width 11 height 11
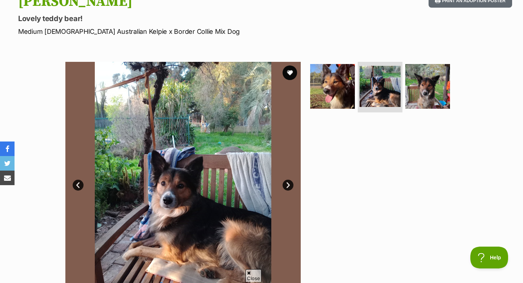
click at [290, 184] on link "Next" at bounding box center [288, 185] width 11 height 11
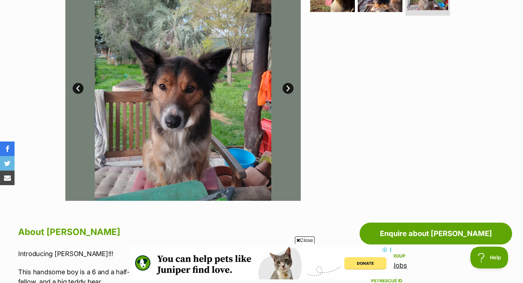
scroll to position [176, 0]
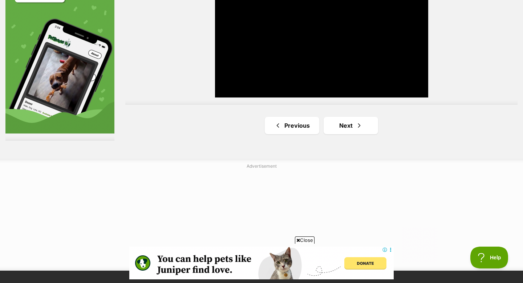
scroll to position [1402, 0]
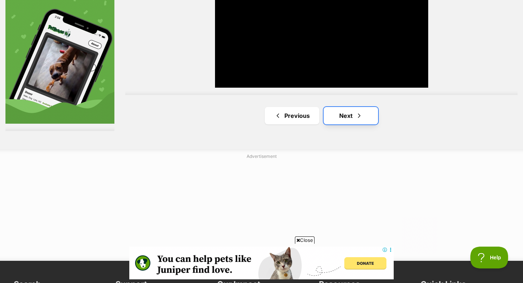
click at [351, 113] on link "Next" at bounding box center [351, 115] width 55 height 17
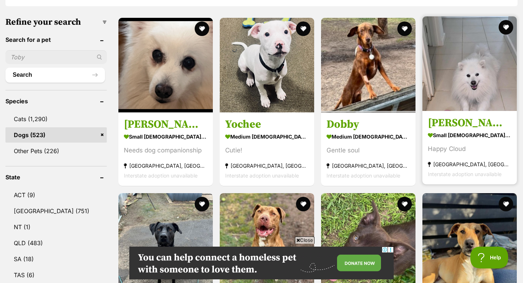
click at [462, 88] on img at bounding box center [470, 63] width 94 height 94
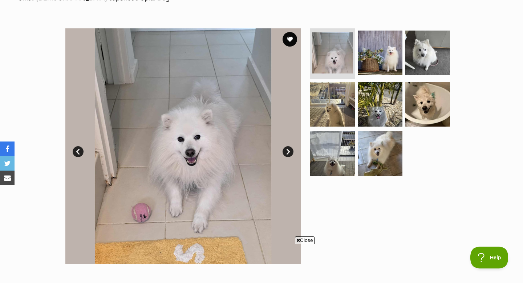
click at [283, 152] on link "Next" at bounding box center [288, 151] width 11 height 11
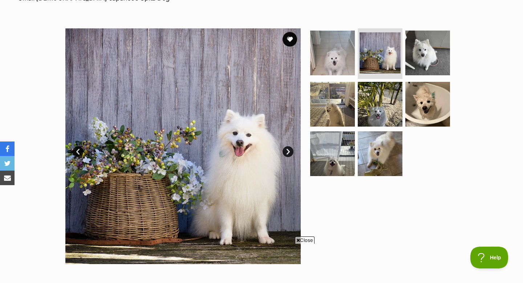
click at [283, 152] on link "Next" at bounding box center [288, 151] width 11 height 11
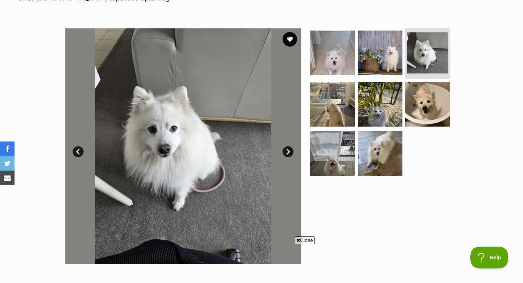
click at [283, 152] on link "Next" at bounding box center [288, 151] width 11 height 11
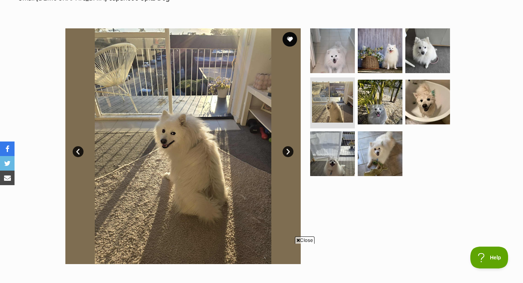
click at [283, 152] on link "Next" at bounding box center [288, 151] width 11 height 11
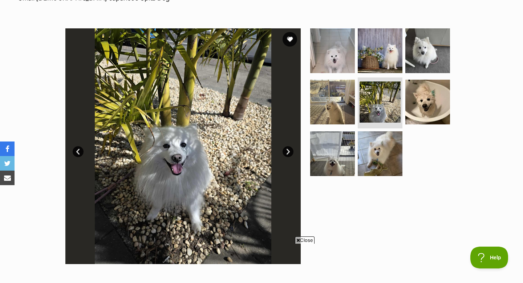
click at [283, 152] on link "Next" at bounding box center [288, 151] width 11 height 11
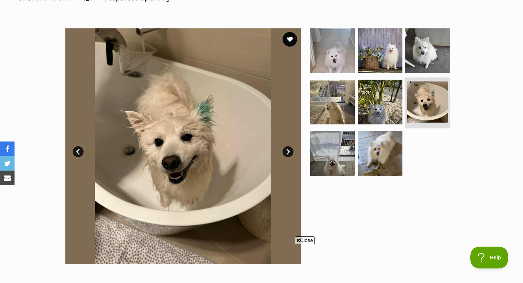
click at [283, 152] on link "Next" at bounding box center [288, 151] width 11 height 11
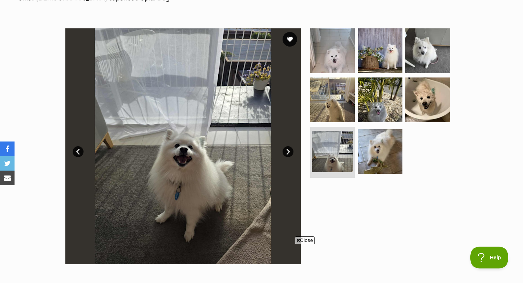
click at [283, 152] on link "Next" at bounding box center [288, 151] width 11 height 11
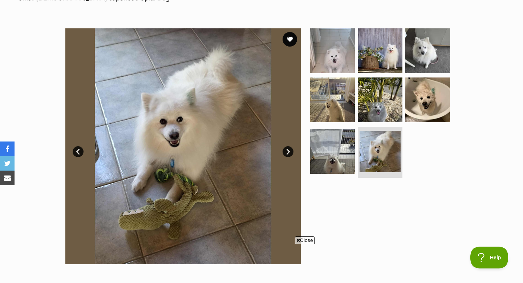
click at [283, 152] on link "Next" at bounding box center [288, 151] width 11 height 11
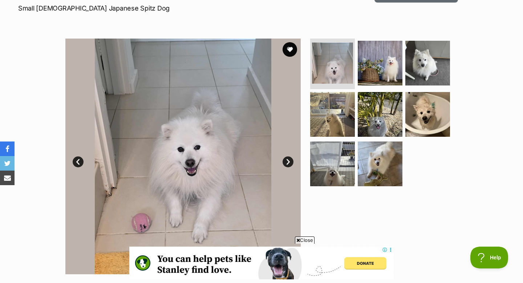
scroll to position [100, 0]
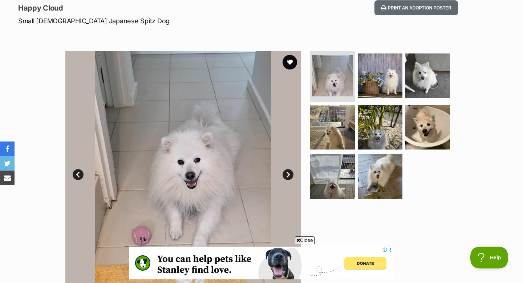
click at [292, 173] on link "Next" at bounding box center [288, 174] width 11 height 11
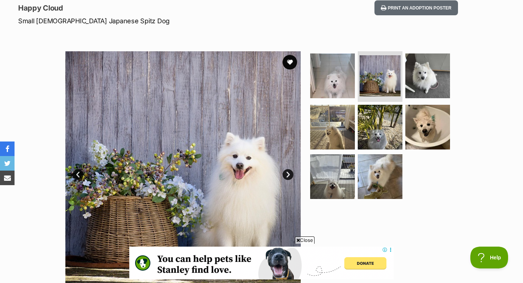
click at [292, 173] on link "Next" at bounding box center [288, 174] width 11 height 11
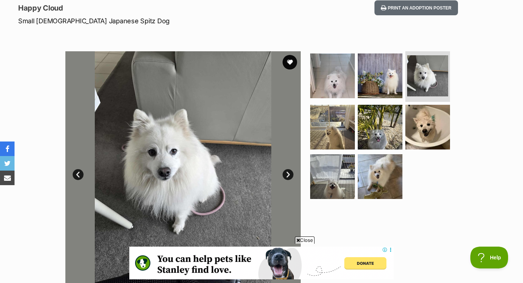
click at [292, 173] on link "Next" at bounding box center [288, 174] width 11 height 11
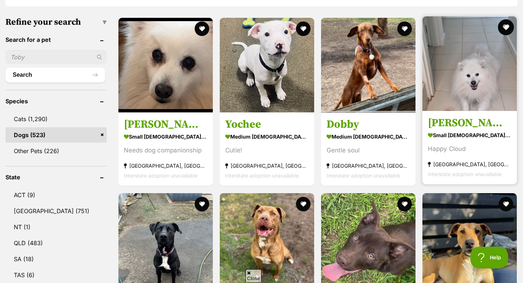
click at [507, 31] on button "favourite" at bounding box center [506, 27] width 16 height 16
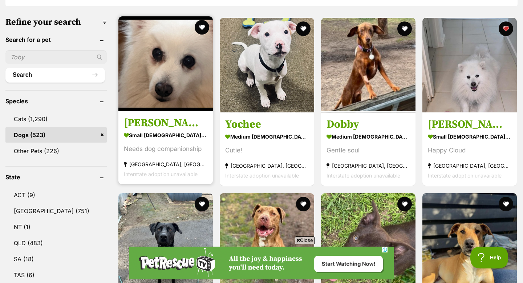
click at [147, 100] on img at bounding box center [165, 63] width 94 height 94
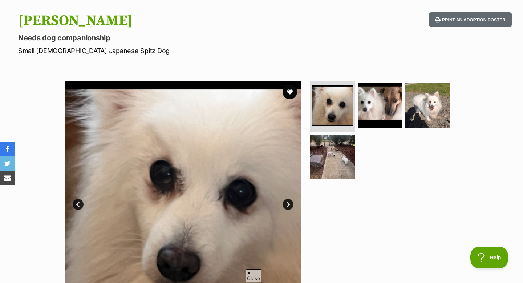
scroll to position [110, 0]
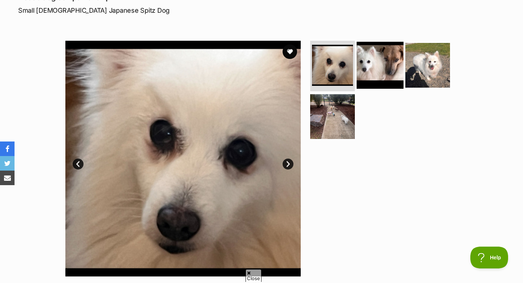
click at [383, 58] on img at bounding box center [380, 64] width 47 height 47
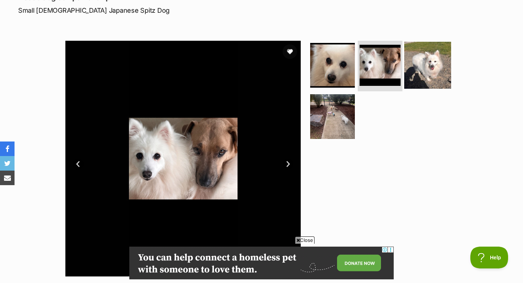
scroll to position [0, 0]
click at [413, 56] on img at bounding box center [427, 64] width 47 height 47
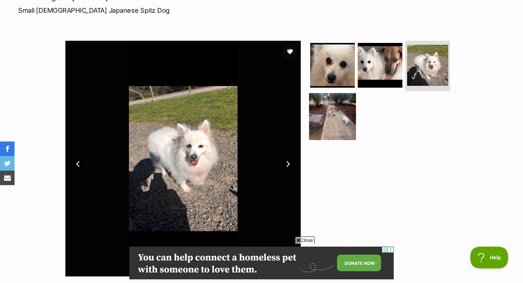
click at [342, 116] on img at bounding box center [332, 116] width 47 height 47
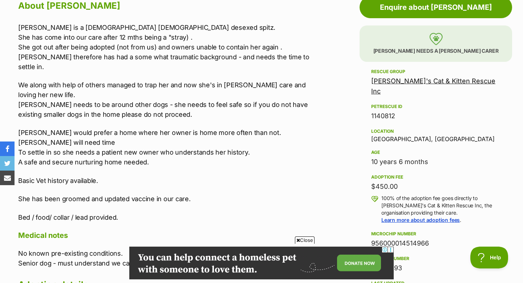
scroll to position [413, 0]
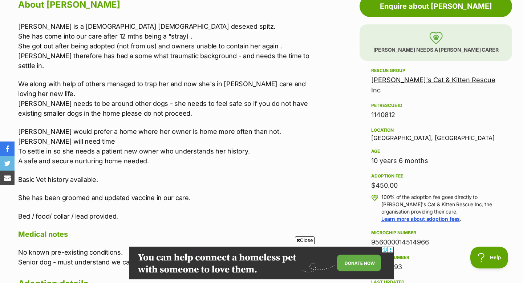
click at [194, 175] on div "Tara is a 10 yo female desexed spitz. She has come into our care after 12 mths …" at bounding box center [165, 121] width 294 height 200
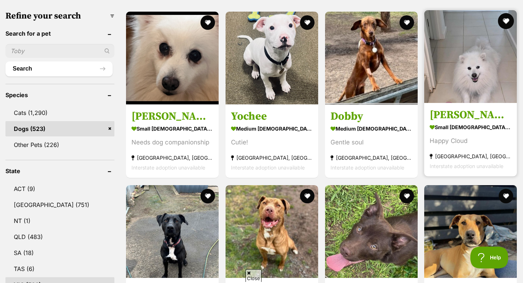
click at [507, 16] on button "favourite" at bounding box center [506, 21] width 16 height 16
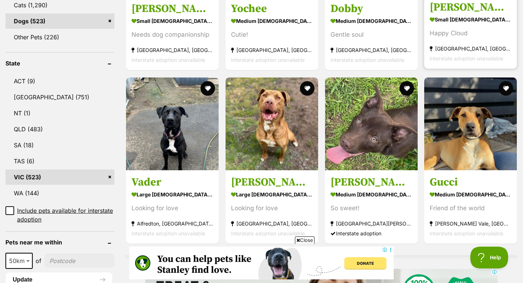
scroll to position [356, 0]
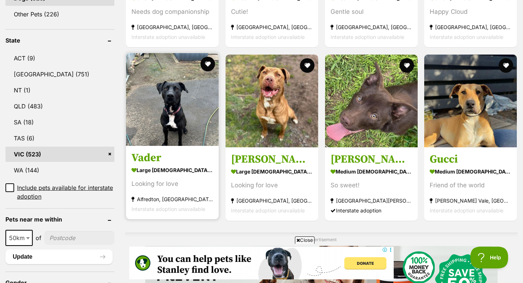
click at [137, 98] on img at bounding box center [172, 99] width 93 height 93
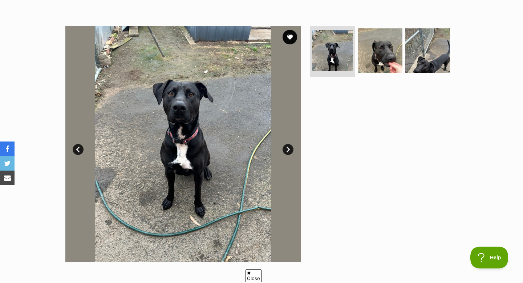
click at [299, 149] on img at bounding box center [182, 143] width 235 height 235
click at [294, 149] on img at bounding box center [182, 143] width 235 height 235
click at [287, 147] on link "Next" at bounding box center [288, 149] width 11 height 11
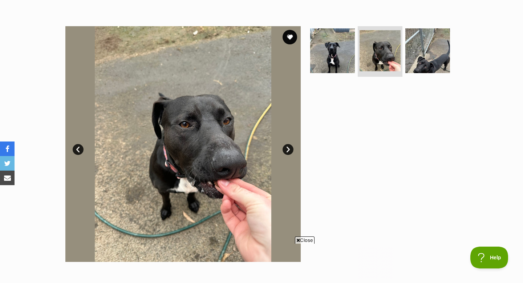
click at [287, 147] on link "Next" at bounding box center [288, 149] width 11 height 11
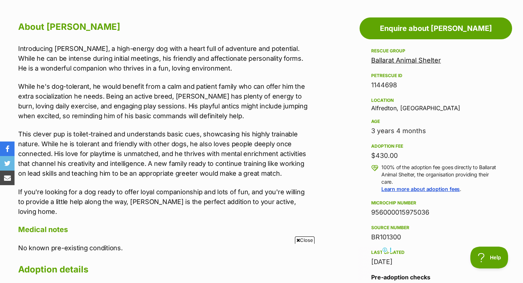
scroll to position [393, 0]
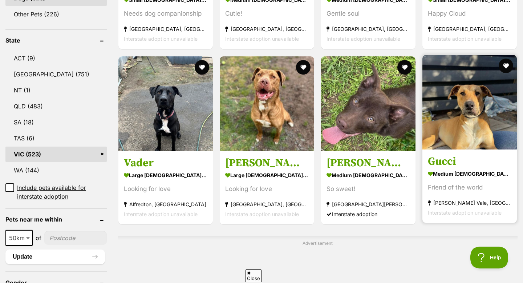
click at [441, 128] on img at bounding box center [470, 102] width 94 height 94
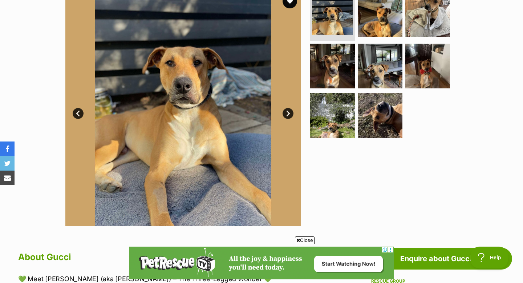
scroll to position [147, 0]
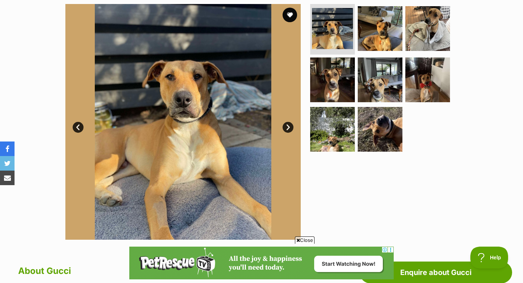
click at [286, 127] on link "Next" at bounding box center [288, 127] width 11 height 11
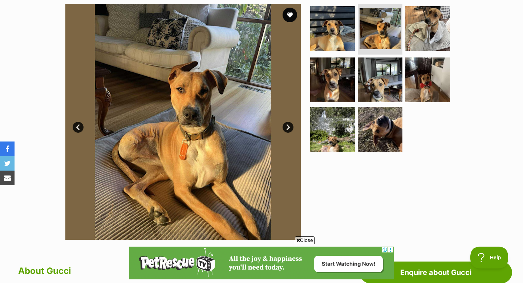
click at [286, 127] on link "Next" at bounding box center [288, 127] width 11 height 11
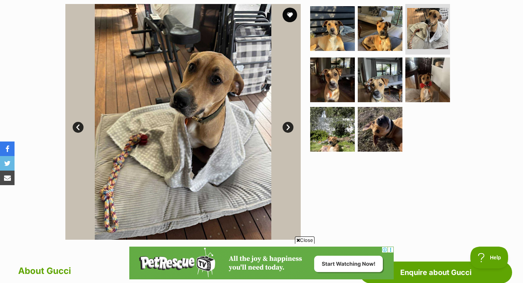
click at [286, 127] on link "Next" at bounding box center [288, 127] width 11 height 11
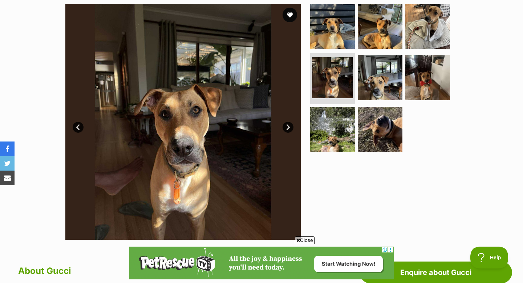
click at [286, 127] on link "Next" at bounding box center [288, 127] width 11 height 11
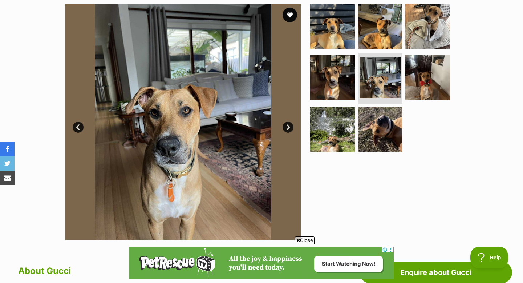
click at [286, 127] on link "Next" at bounding box center [288, 127] width 11 height 11
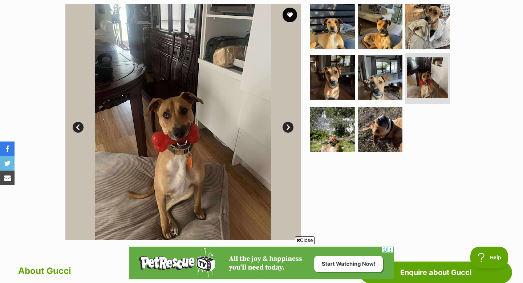
click at [286, 127] on link "Next" at bounding box center [288, 127] width 11 height 11
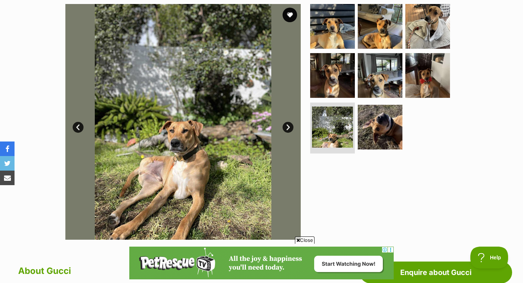
click at [286, 127] on link "Next" at bounding box center [288, 127] width 11 height 11
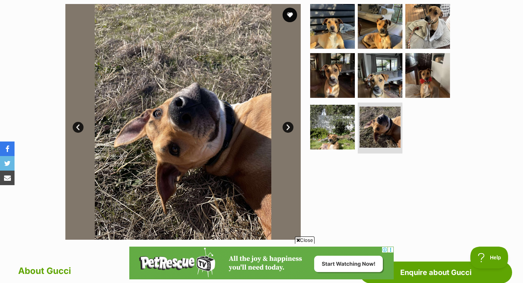
click at [286, 127] on link "Next" at bounding box center [288, 127] width 11 height 11
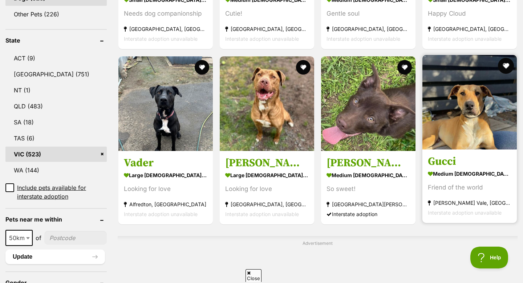
click at [505, 60] on button "favourite" at bounding box center [506, 66] width 16 height 16
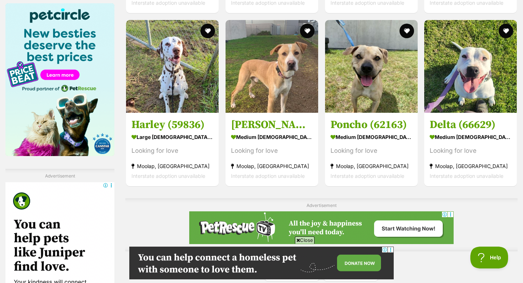
scroll to position [1115, 0]
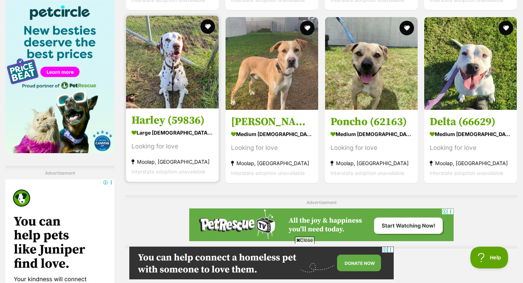
click at [195, 89] on img at bounding box center [172, 62] width 93 height 93
click at [211, 24] on button "favourite" at bounding box center [208, 27] width 16 height 16
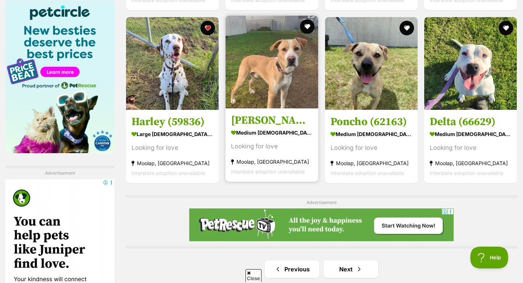
click at [269, 53] on img at bounding box center [272, 62] width 93 height 93
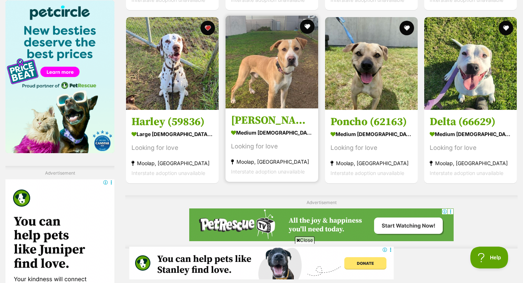
scroll to position [0, 0]
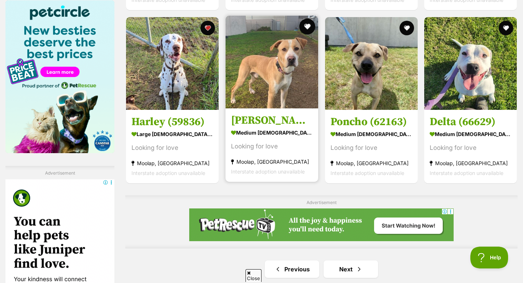
click at [310, 21] on button "favourite" at bounding box center [307, 27] width 16 height 16
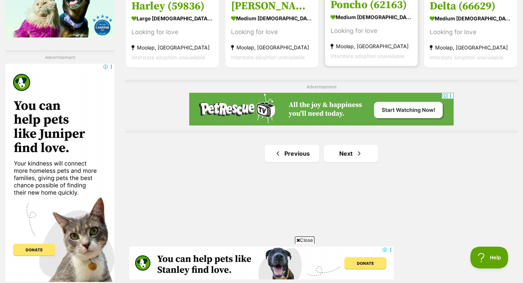
scroll to position [1237, 0]
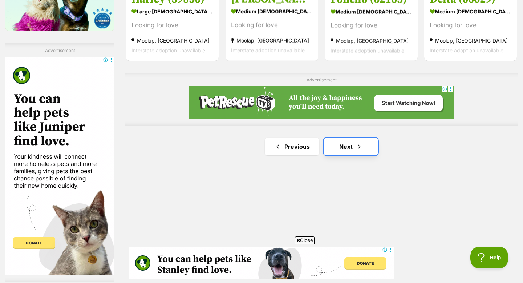
click at [361, 140] on link "Next" at bounding box center [351, 146] width 55 height 17
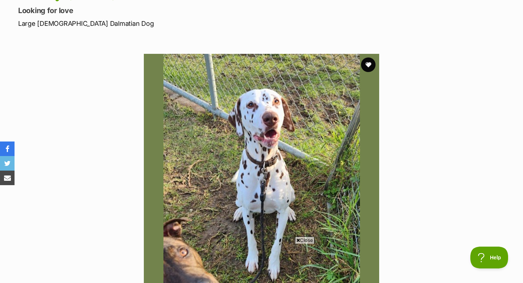
scroll to position [97, 0]
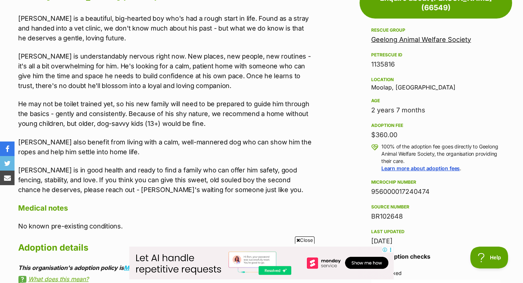
scroll to position [419, 0]
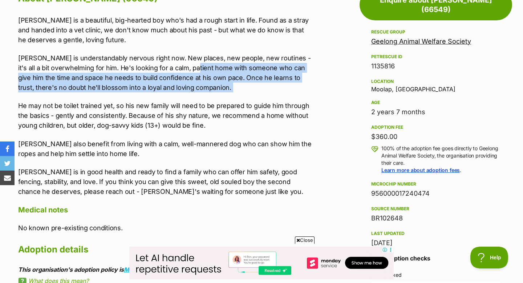
drag, startPoint x: 190, startPoint y: 69, endPoint x: 249, endPoint y: 98, distance: 66.0
click at [249, 98] on div "Kevin is a beautiful, big-hearted boy who's had a rough start in life. Found as…" at bounding box center [165, 105] width 294 height 181
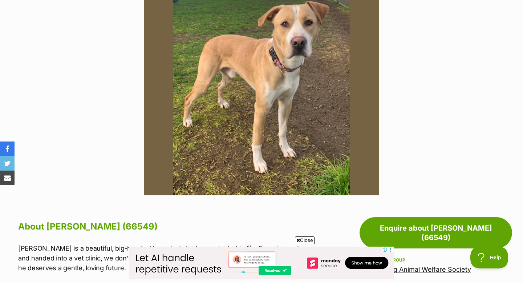
scroll to position [190, 0]
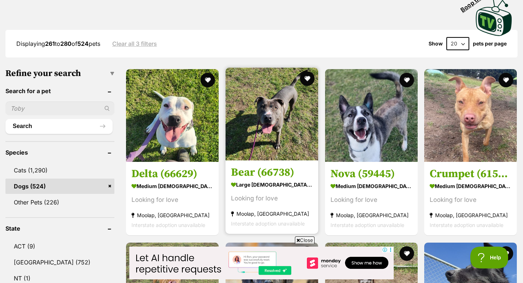
click at [271, 151] on img at bounding box center [272, 114] width 93 height 93
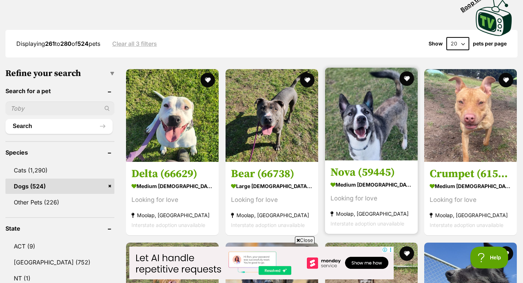
click at [359, 143] on img at bounding box center [371, 114] width 93 height 93
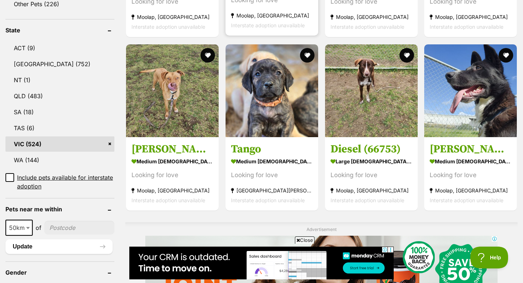
scroll to position [372, 0]
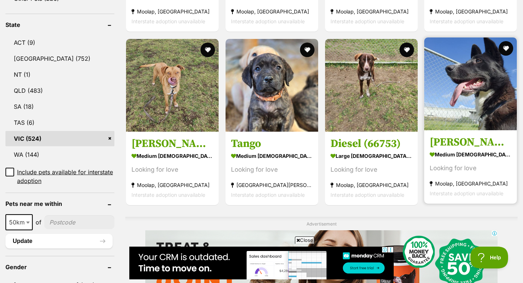
click at [436, 100] on img at bounding box center [470, 83] width 93 height 93
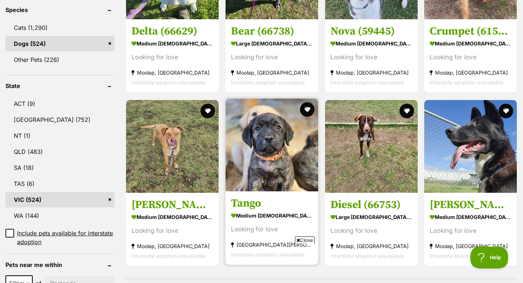
scroll to position [0, 0]
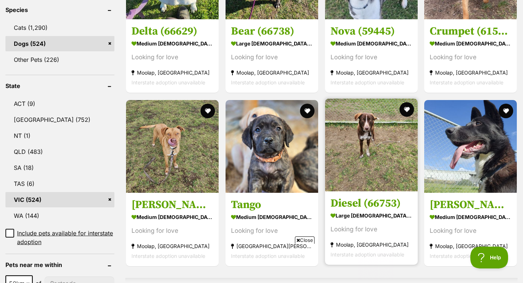
click at [366, 153] on img at bounding box center [371, 144] width 93 height 93
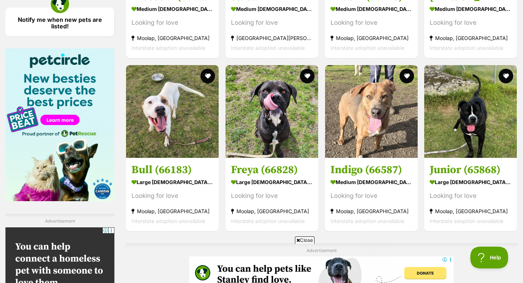
scroll to position [1068, 0]
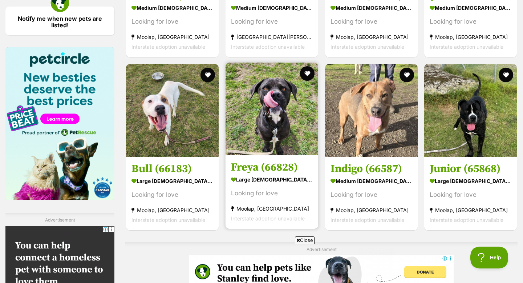
click at [273, 143] on img at bounding box center [272, 109] width 93 height 93
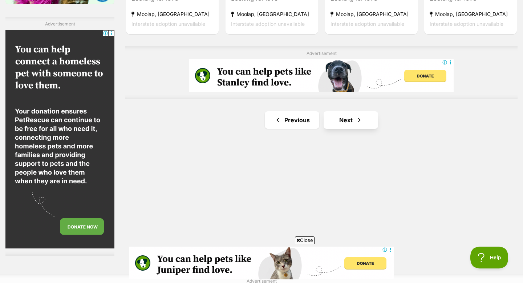
scroll to position [0, 0]
click at [362, 116] on span "Next page" at bounding box center [359, 120] width 7 height 9
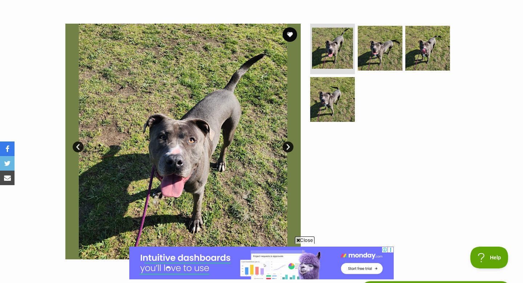
click at [285, 148] on link "Next" at bounding box center [288, 146] width 11 height 11
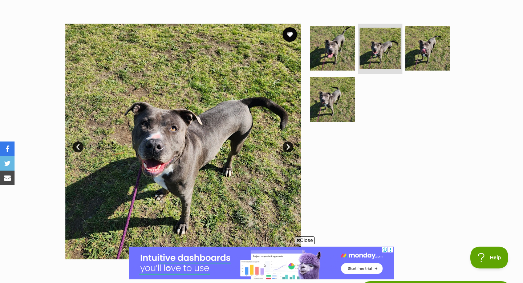
click at [285, 148] on link "Next" at bounding box center [288, 146] width 11 height 11
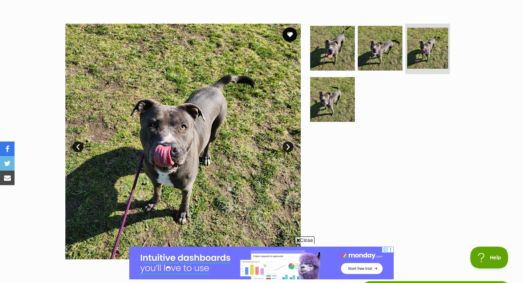
click at [285, 148] on link "Next" at bounding box center [288, 146] width 11 height 11
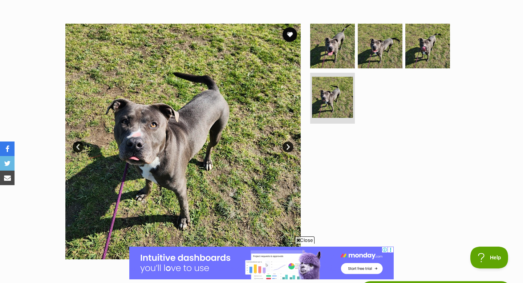
click at [285, 148] on link "Next" at bounding box center [288, 146] width 11 height 11
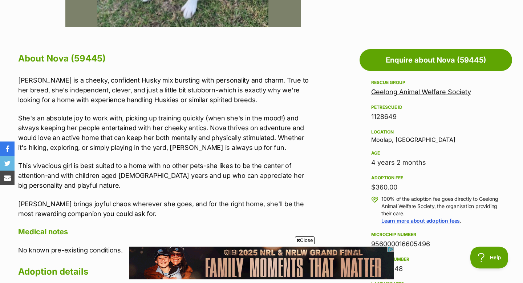
scroll to position [362, 0]
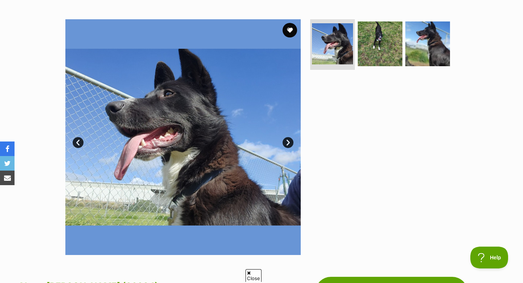
scroll to position [143, 0]
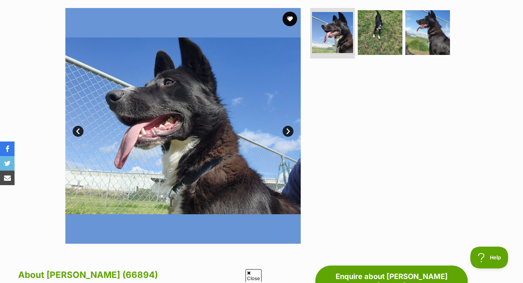
click at [285, 134] on link "Next" at bounding box center [288, 131] width 11 height 11
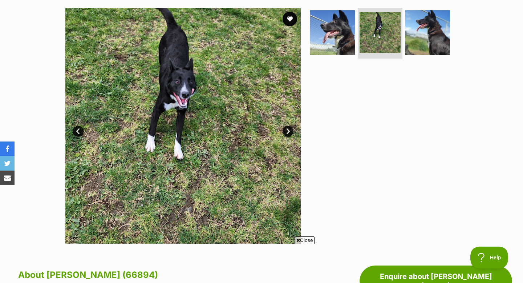
scroll to position [0, 0]
click at [285, 134] on link "Next" at bounding box center [288, 131] width 11 height 11
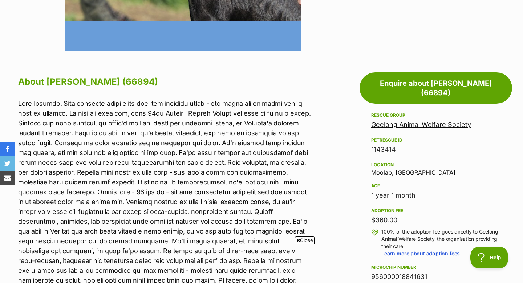
scroll to position [337, 0]
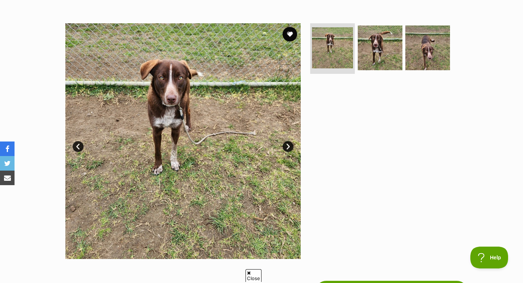
scroll to position [131, 0]
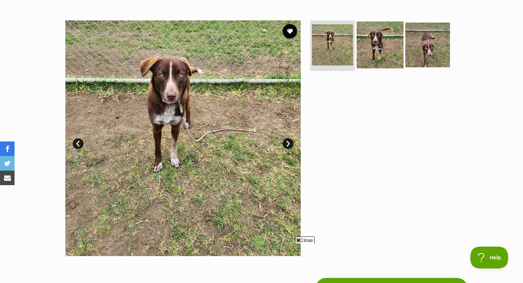
click at [370, 44] on img at bounding box center [380, 44] width 47 height 47
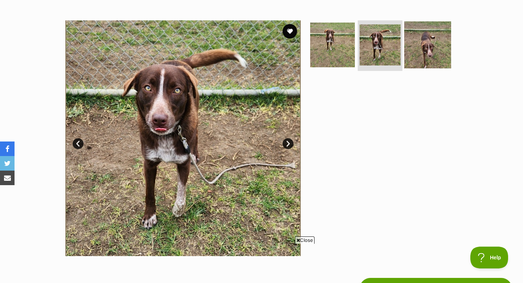
scroll to position [0, 0]
click at [437, 37] on img at bounding box center [427, 44] width 47 height 47
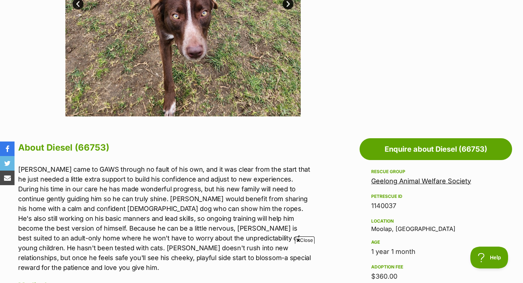
scroll to position [277, 0]
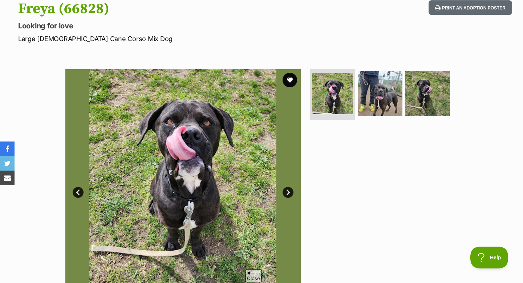
scroll to position [87, 0]
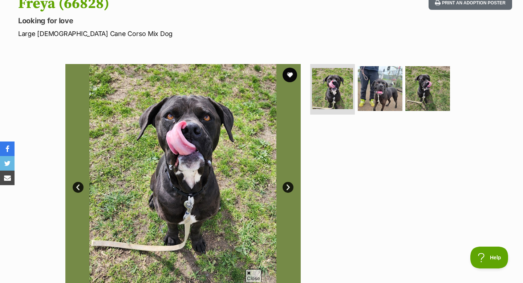
click at [287, 182] on link "Next" at bounding box center [288, 187] width 11 height 11
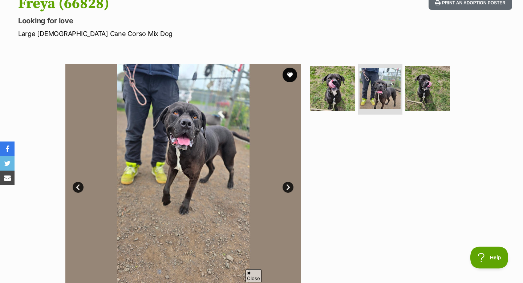
click at [287, 182] on link "Next" at bounding box center [288, 187] width 11 height 11
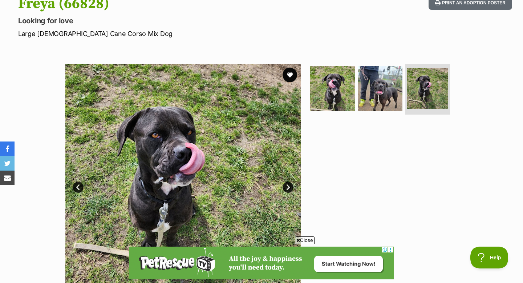
scroll to position [0, 0]
click at [287, 182] on link "Next" at bounding box center [288, 187] width 11 height 11
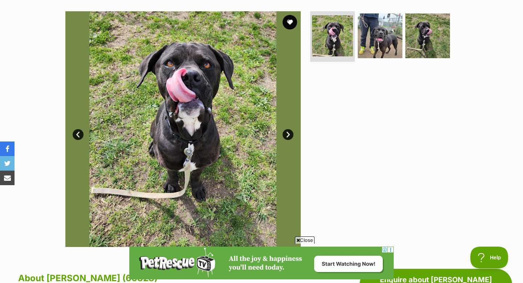
scroll to position [134, 0]
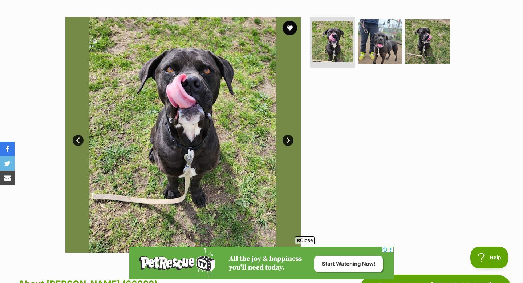
click at [286, 135] on link "Next" at bounding box center [288, 140] width 11 height 11
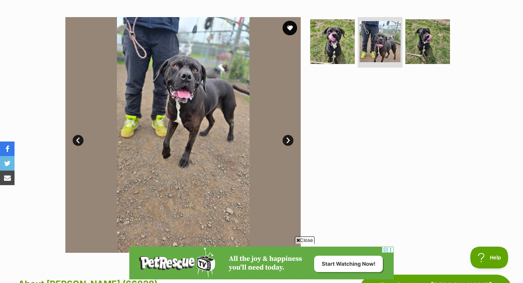
click at [286, 135] on link "Next" at bounding box center [288, 140] width 11 height 11
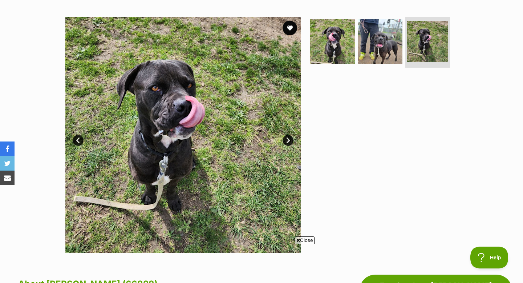
scroll to position [0, 0]
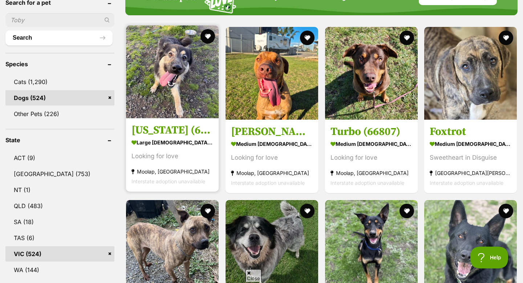
click at [197, 110] on img at bounding box center [172, 71] width 93 height 93
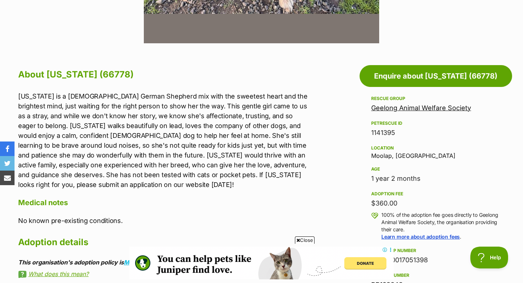
scroll to position [345, 0]
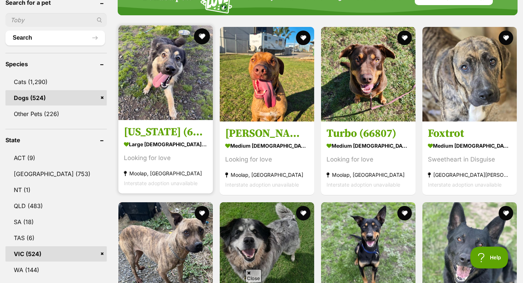
click at [201, 28] on button "favourite" at bounding box center [202, 36] width 16 height 16
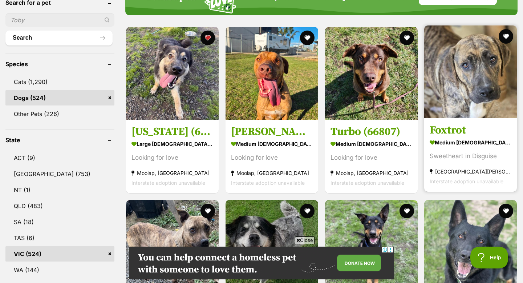
click at [447, 83] on img at bounding box center [470, 71] width 93 height 93
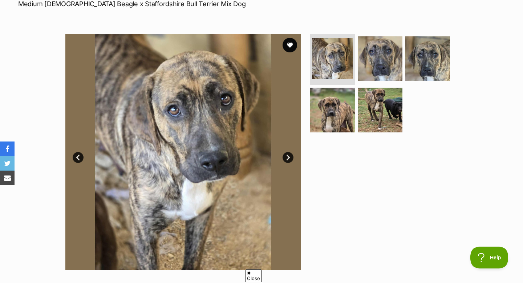
scroll to position [132, 0]
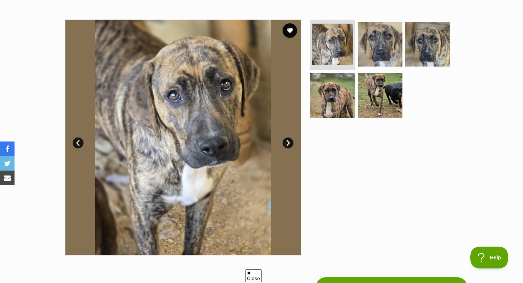
click at [288, 141] on link "Next" at bounding box center [288, 142] width 11 height 11
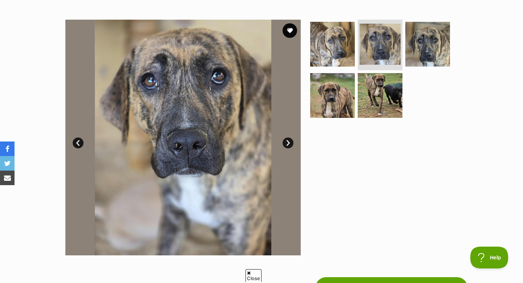
click at [288, 141] on link "Next" at bounding box center [288, 142] width 11 height 11
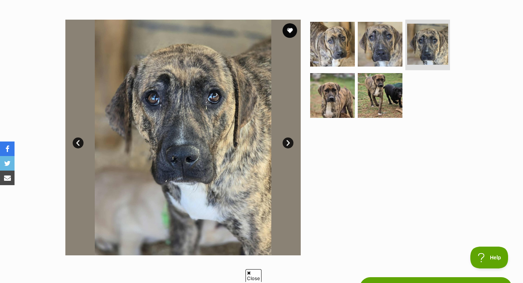
scroll to position [0, 0]
click at [288, 141] on link "Next" at bounding box center [288, 142] width 11 height 11
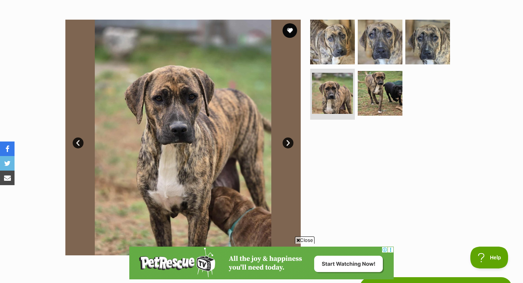
click at [288, 141] on link "Next" at bounding box center [288, 142] width 11 height 11
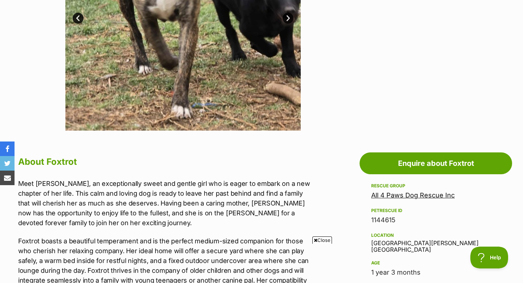
scroll to position [230, 0]
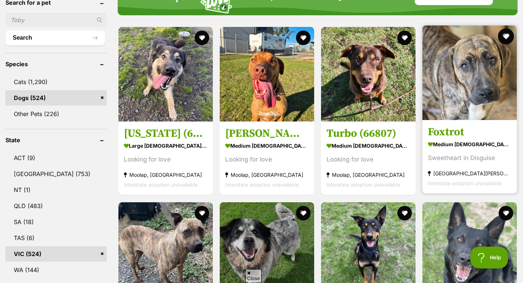
click at [508, 35] on button "favourite" at bounding box center [506, 36] width 16 height 16
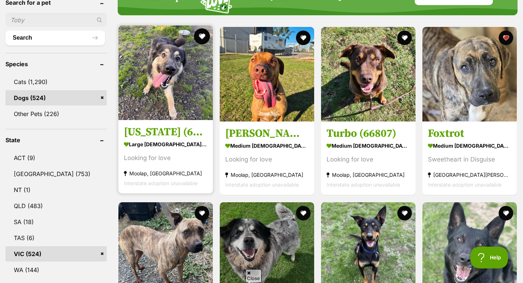
click at [201, 36] on button "favourite" at bounding box center [202, 36] width 16 height 16
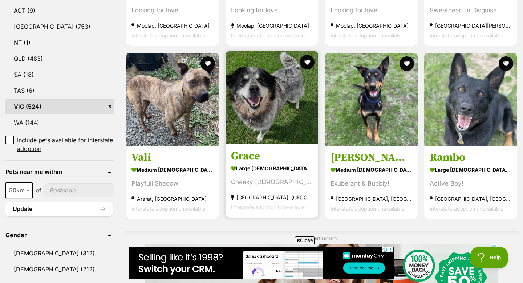
click at [244, 112] on img at bounding box center [272, 97] width 93 height 93
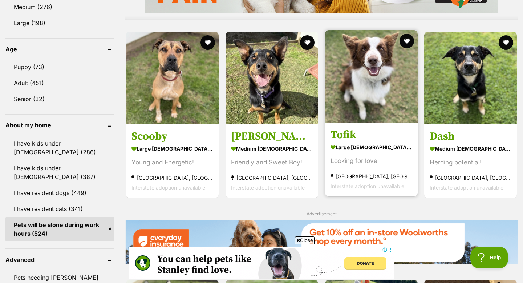
click at [392, 92] on img at bounding box center [371, 76] width 93 height 93
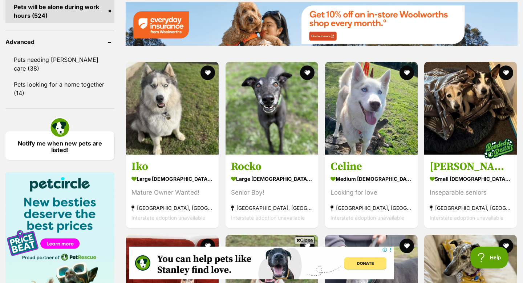
scroll to position [945, 0]
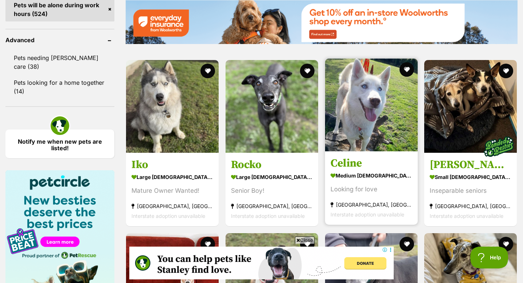
click at [361, 108] on img at bounding box center [371, 105] width 93 height 93
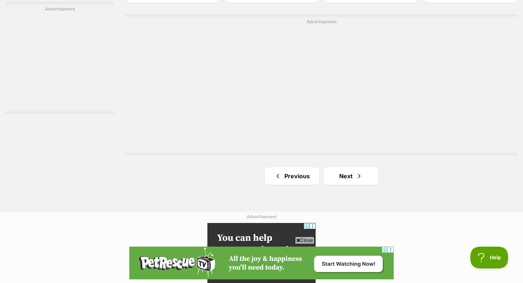
scroll to position [1369, 0]
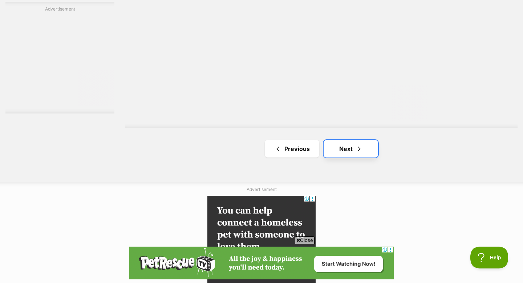
click at [358, 151] on link "Next" at bounding box center [351, 148] width 55 height 17
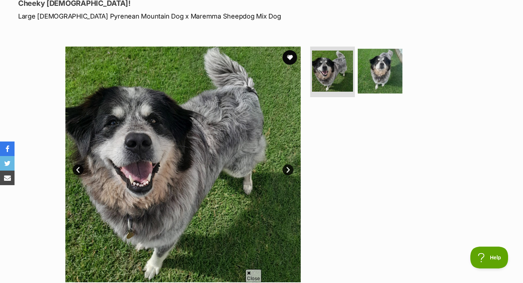
scroll to position [109, 0]
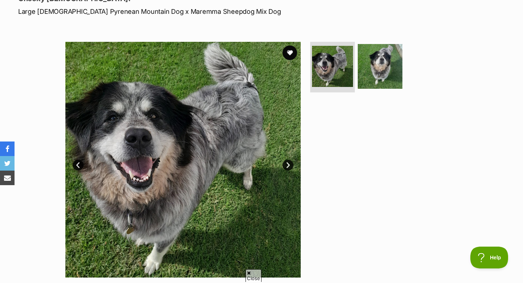
click at [288, 168] on link "Next" at bounding box center [288, 165] width 11 height 11
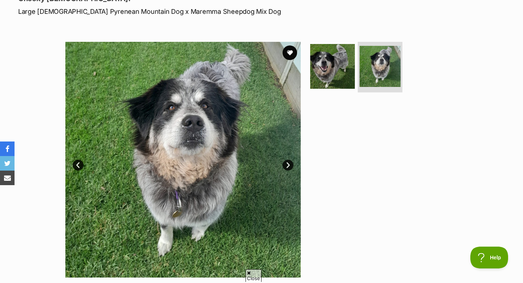
click at [288, 168] on link "Next" at bounding box center [288, 165] width 11 height 11
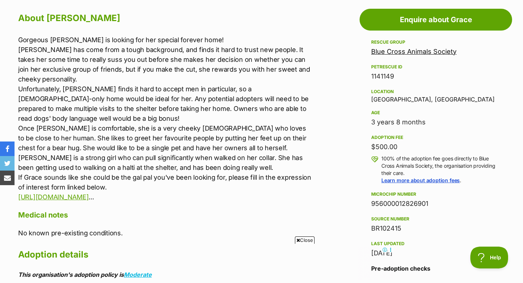
scroll to position [0, 0]
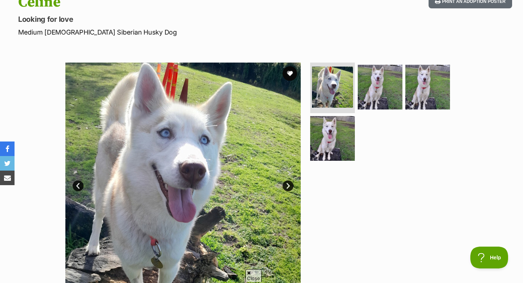
click at [288, 184] on link "Next" at bounding box center [288, 185] width 11 height 11
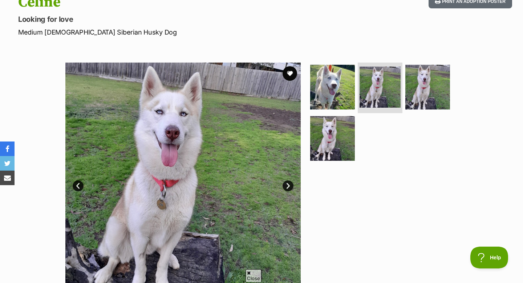
click at [288, 184] on link "Next" at bounding box center [288, 185] width 11 height 11
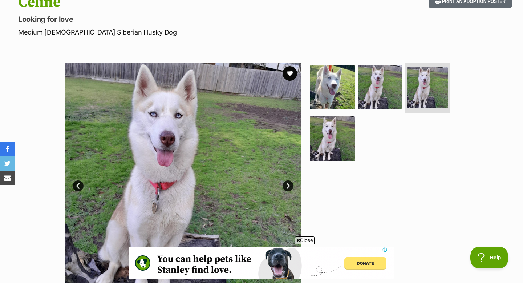
click at [288, 184] on link "Next" at bounding box center [288, 185] width 11 height 11
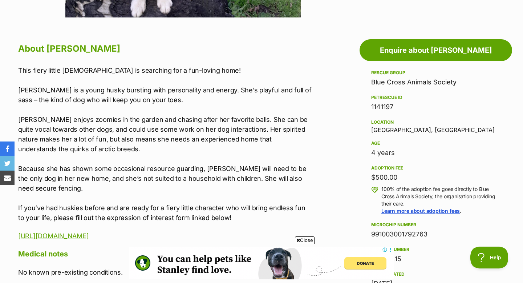
scroll to position [371, 0]
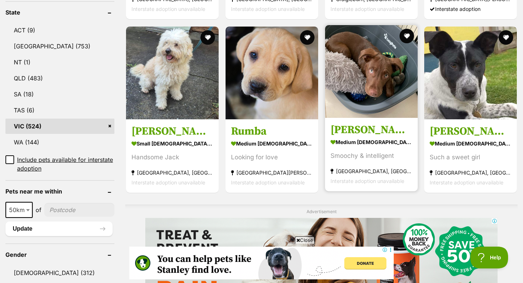
click at [343, 95] on img at bounding box center [371, 71] width 93 height 93
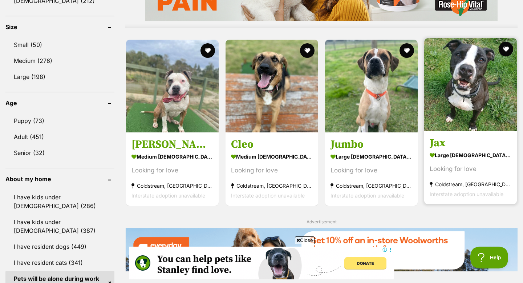
scroll to position [673, 0]
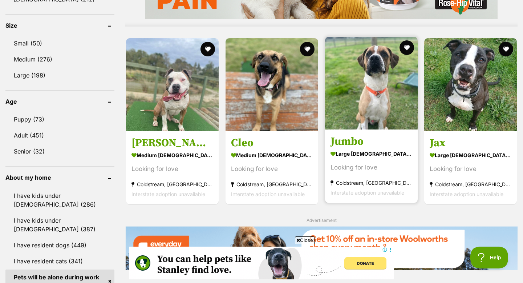
click at [372, 131] on link "Jumbo large male Dog Looking for love Coldstream, VIC Interstate adoption unava…" at bounding box center [371, 166] width 93 height 74
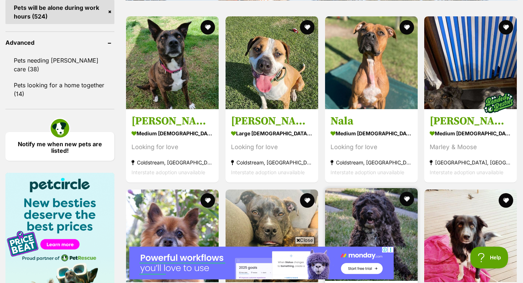
scroll to position [894, 0]
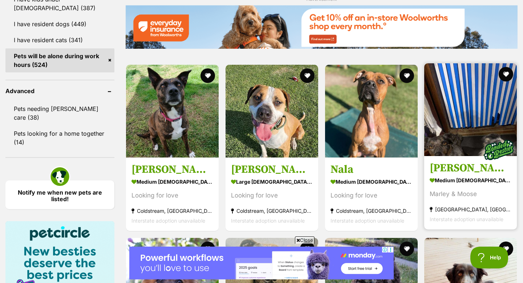
click at [443, 112] on img at bounding box center [470, 109] width 93 height 93
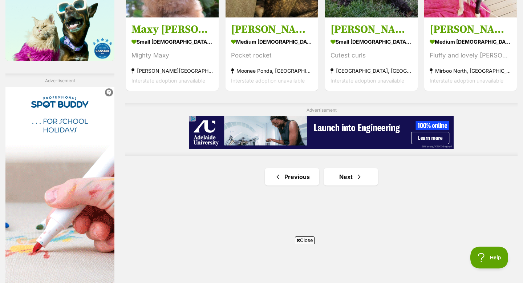
scroll to position [1220, 0]
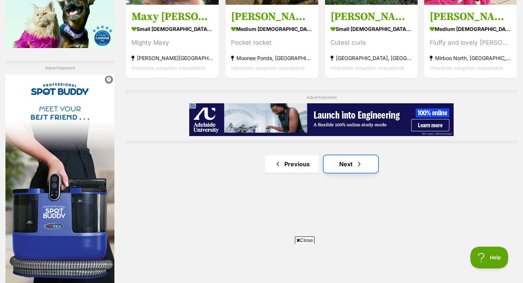
click at [347, 156] on link "Next" at bounding box center [351, 163] width 55 height 17
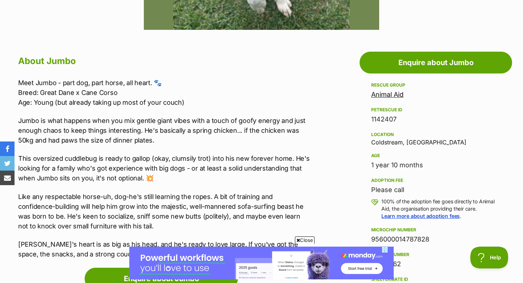
scroll to position [359, 0]
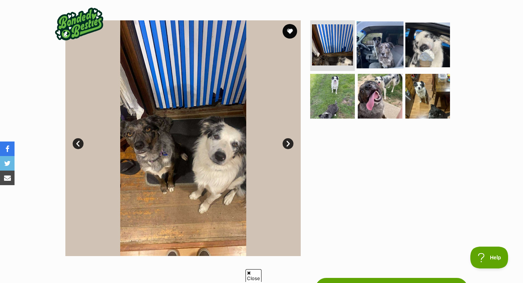
click at [370, 49] on img at bounding box center [380, 44] width 47 height 47
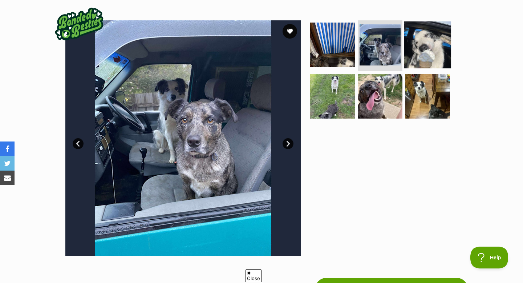
click at [412, 34] on img at bounding box center [427, 44] width 47 height 47
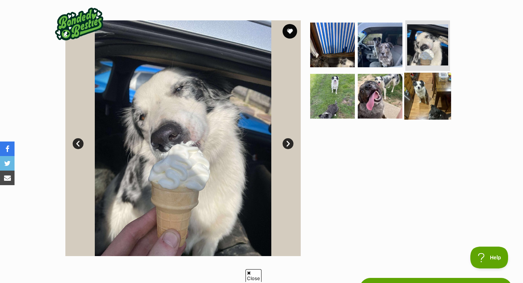
click at [422, 76] on img at bounding box center [427, 96] width 47 height 47
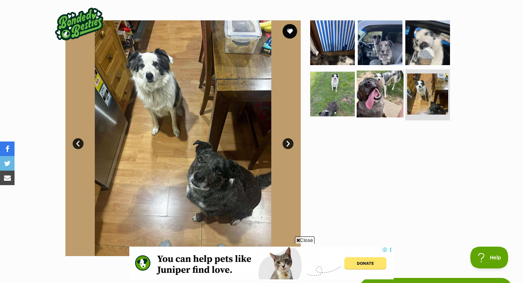
click at [376, 90] on img at bounding box center [380, 94] width 47 height 47
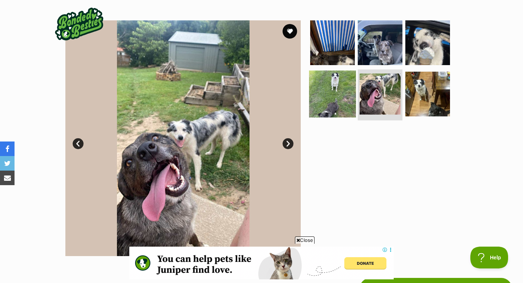
click at [350, 97] on img at bounding box center [332, 94] width 47 height 47
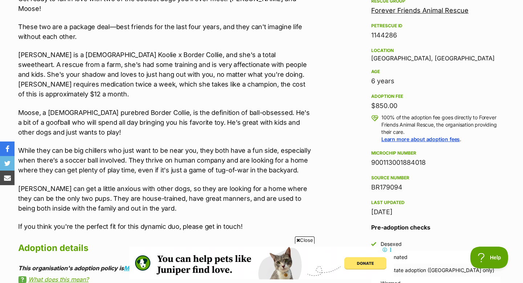
scroll to position [445, 0]
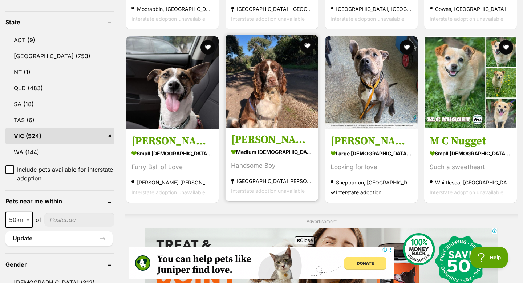
scroll to position [377, 0]
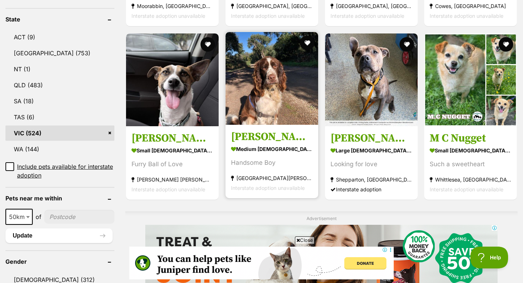
click at [291, 109] on img at bounding box center [272, 78] width 93 height 93
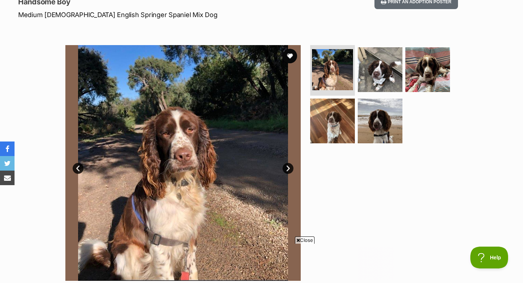
click at [287, 163] on link "Next" at bounding box center [288, 168] width 11 height 11
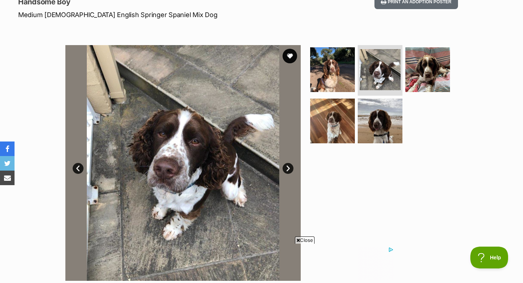
click at [287, 163] on link "Next" at bounding box center [288, 168] width 11 height 11
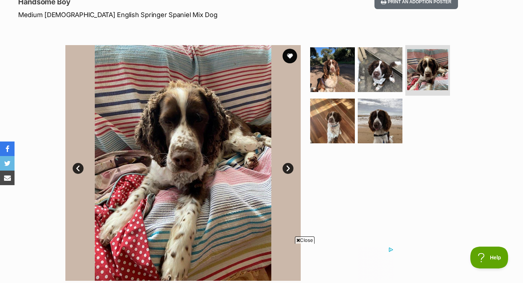
click at [287, 163] on link "Next" at bounding box center [288, 168] width 11 height 11
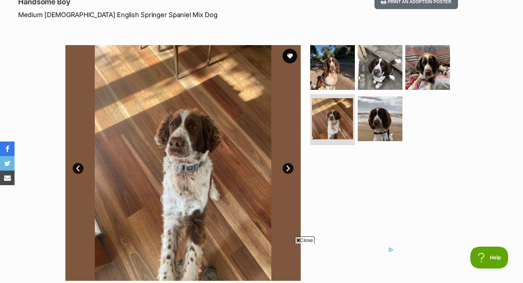
click at [287, 163] on link "Next" at bounding box center [288, 168] width 11 height 11
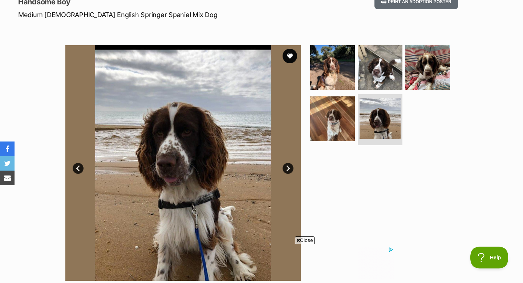
click at [287, 163] on link "Next" at bounding box center [288, 168] width 11 height 11
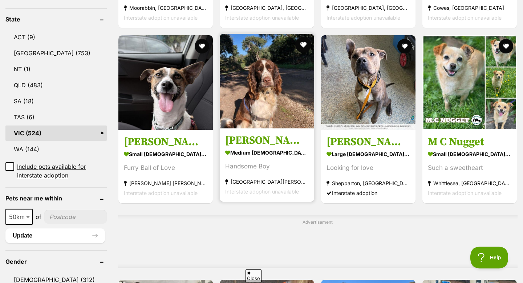
click at [303, 41] on button "favourite" at bounding box center [303, 45] width 16 height 16
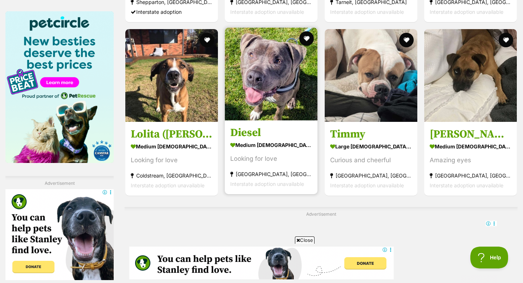
scroll to position [1105, 0]
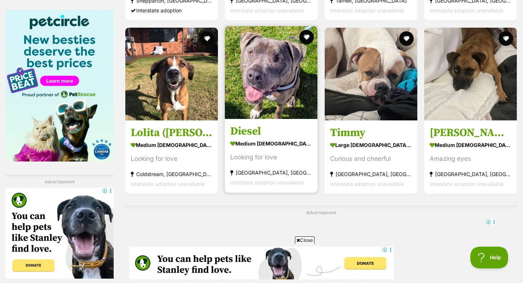
click at [275, 72] on img at bounding box center [271, 72] width 93 height 93
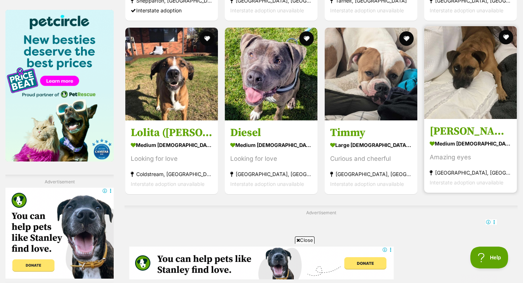
click at [476, 106] on img at bounding box center [470, 72] width 93 height 93
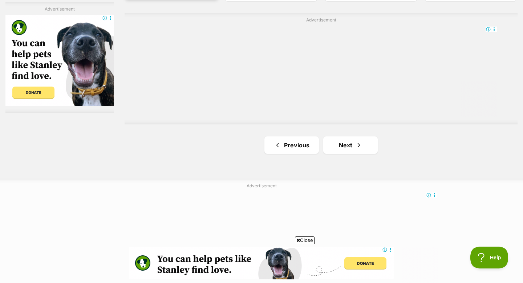
scroll to position [1300, 0]
click at [342, 144] on link "Next" at bounding box center [350, 142] width 55 height 17
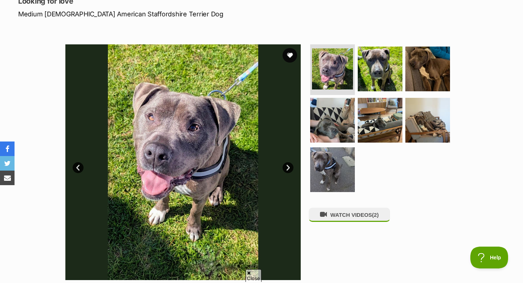
scroll to position [110, 0]
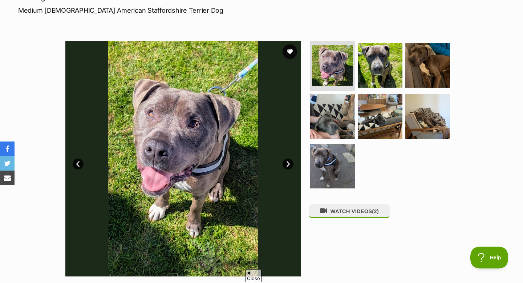
click at [283, 165] on link "Next" at bounding box center [288, 163] width 11 height 11
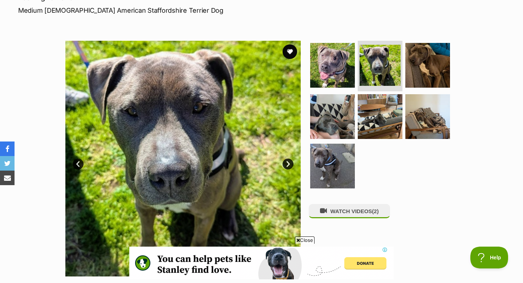
scroll to position [0, 0]
click at [283, 165] on link "Next" at bounding box center [288, 163] width 11 height 11
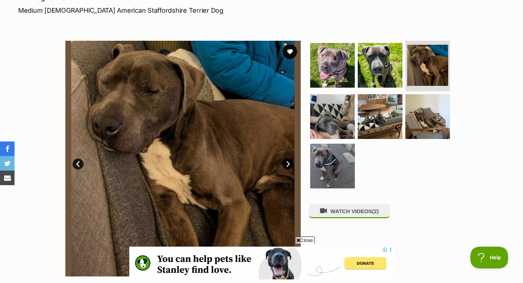
click at [283, 165] on link "Next" at bounding box center [288, 163] width 11 height 11
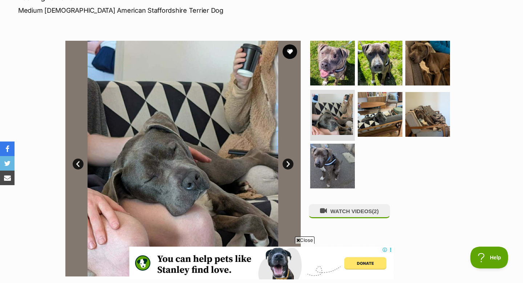
click at [283, 165] on link "Next" at bounding box center [288, 163] width 11 height 11
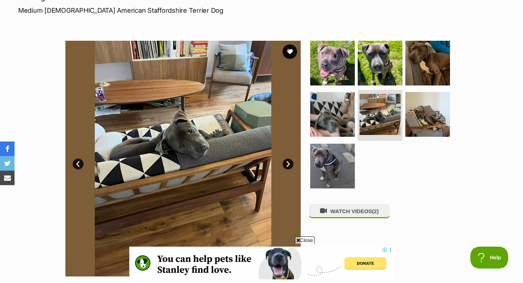
click at [283, 165] on link "Next" at bounding box center [288, 163] width 11 height 11
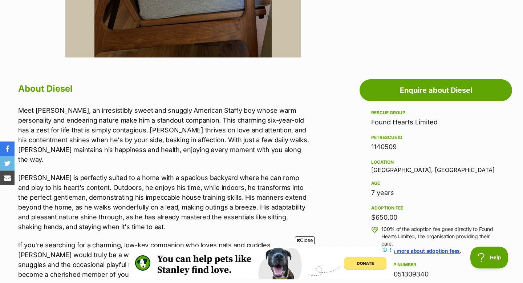
scroll to position [331, 0]
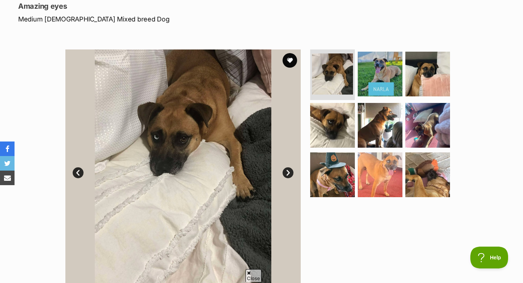
click at [288, 170] on link "Next" at bounding box center [288, 172] width 11 height 11
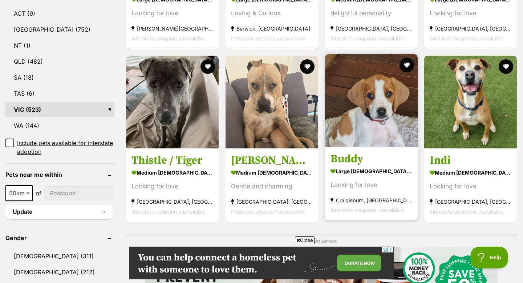
click at [368, 110] on img at bounding box center [371, 100] width 93 height 93
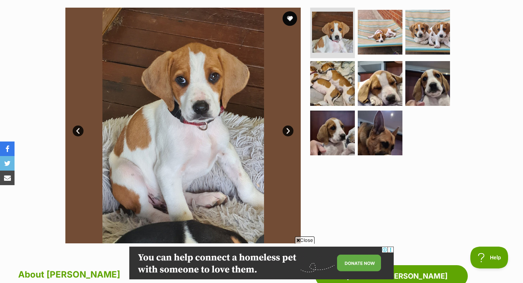
click at [288, 130] on link "Next" at bounding box center [288, 130] width 11 height 11
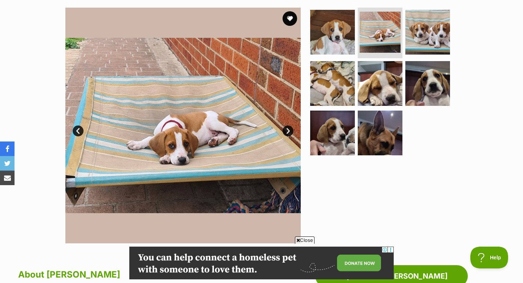
click at [288, 130] on link "Next" at bounding box center [288, 130] width 11 height 11
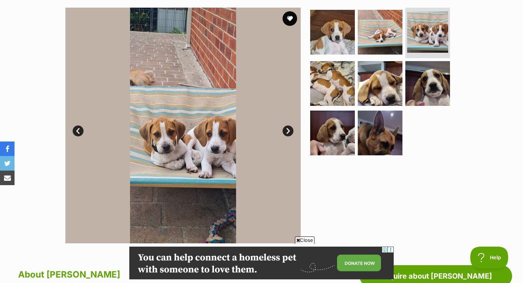
click at [288, 130] on link "Next" at bounding box center [288, 130] width 11 height 11
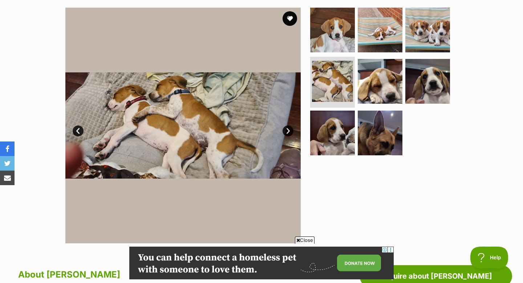
click at [288, 130] on link "Next" at bounding box center [288, 130] width 11 height 11
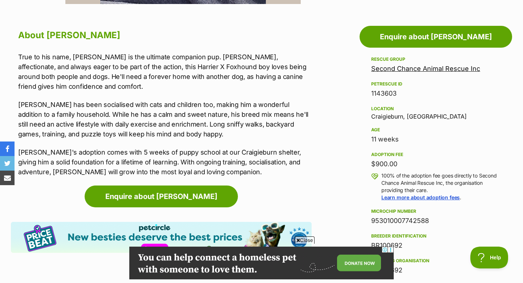
scroll to position [383, 0]
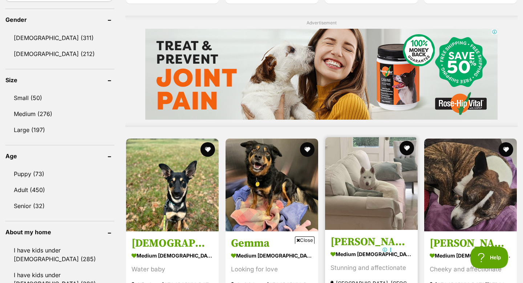
click at [343, 176] on img at bounding box center [371, 183] width 93 height 93
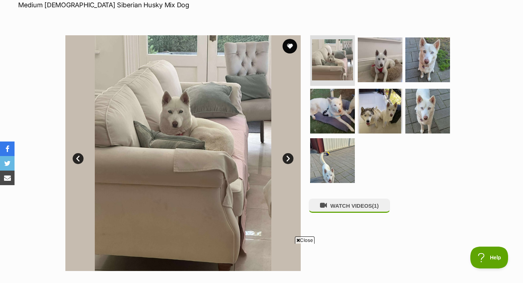
click at [287, 160] on link "Next" at bounding box center [288, 158] width 11 height 11
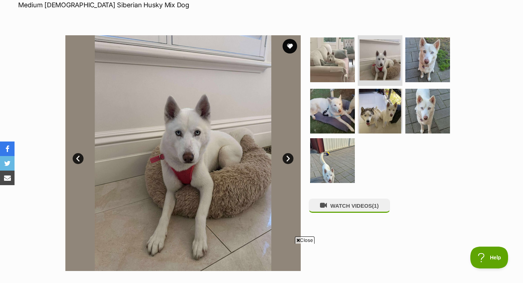
click at [287, 160] on link "Next" at bounding box center [288, 158] width 11 height 11
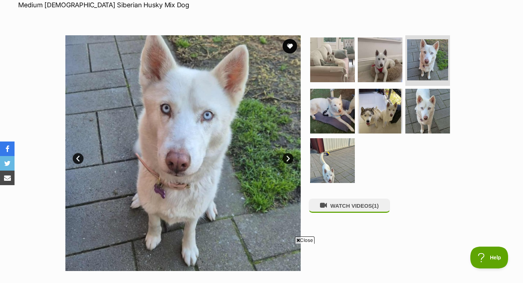
click at [287, 160] on link "Next" at bounding box center [288, 158] width 11 height 11
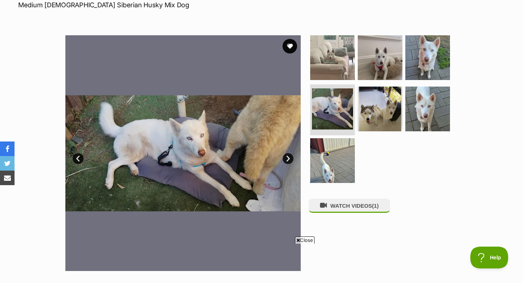
click at [287, 160] on link "Next" at bounding box center [288, 158] width 11 height 11
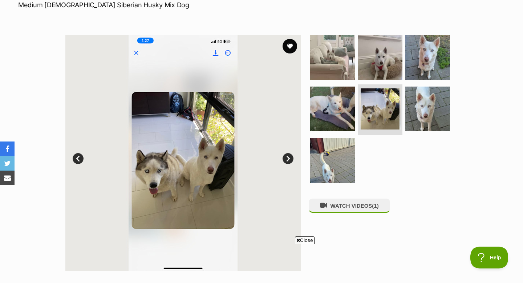
click at [287, 160] on link "Next" at bounding box center [288, 158] width 11 height 11
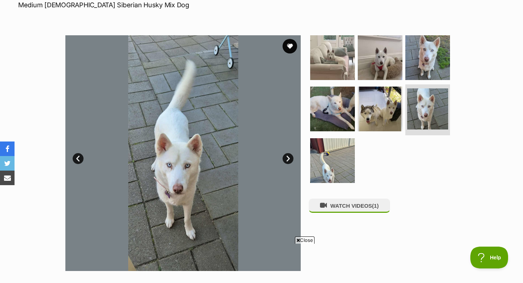
click at [287, 160] on link "Next" at bounding box center [288, 158] width 11 height 11
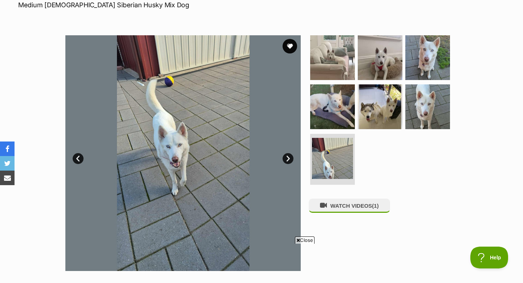
click at [287, 156] on link "Next" at bounding box center [288, 158] width 11 height 11
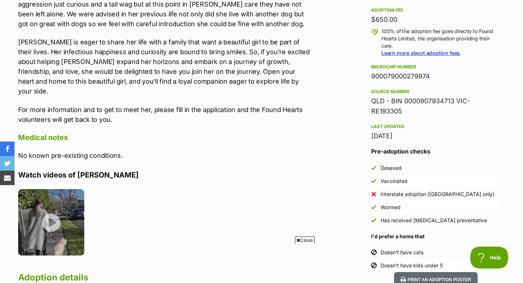
scroll to position [568, 0]
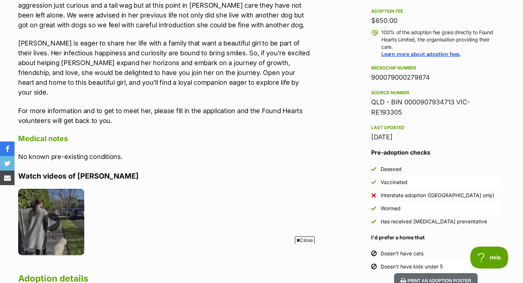
click at [45, 203] on img at bounding box center [51, 222] width 66 height 66
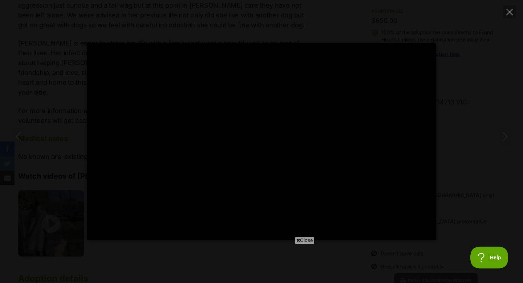
scroll to position [0, 0]
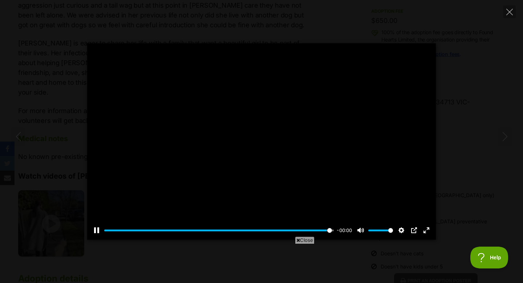
type input "100"
click at [510, 13] on icon "Close" at bounding box center [510, 12] width 7 height 7
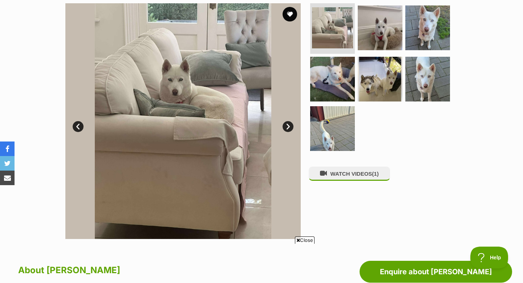
scroll to position [141, 0]
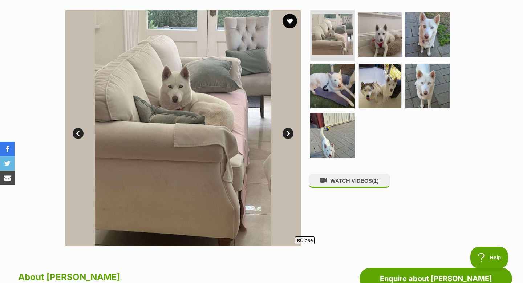
click at [285, 133] on link "Next" at bounding box center [288, 133] width 11 height 11
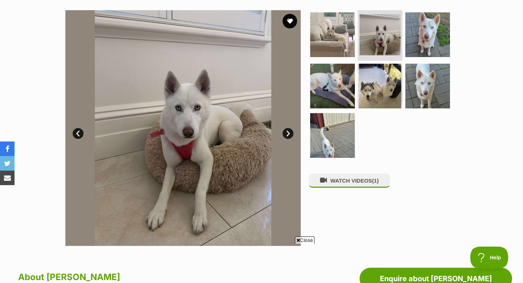
click at [285, 133] on link "Next" at bounding box center [288, 133] width 11 height 11
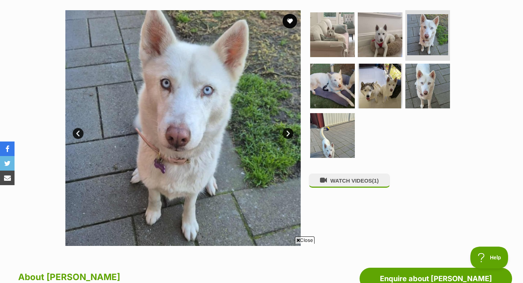
click at [285, 133] on link "Next" at bounding box center [288, 133] width 11 height 11
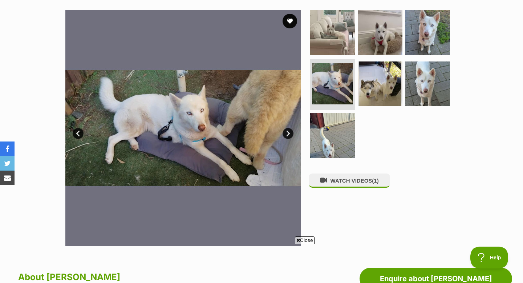
click at [285, 133] on link "Next" at bounding box center [288, 133] width 11 height 11
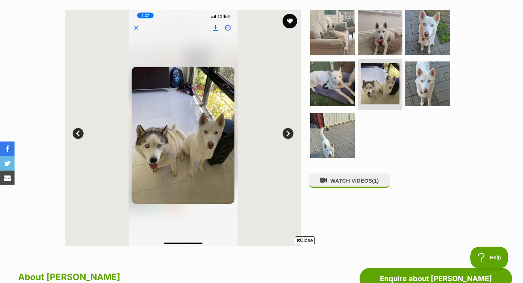
click at [285, 133] on link "Next" at bounding box center [288, 133] width 11 height 11
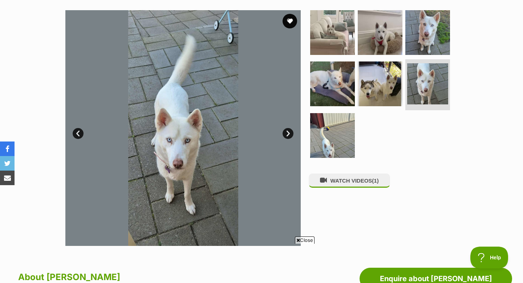
click at [285, 133] on link "Next" at bounding box center [288, 133] width 11 height 11
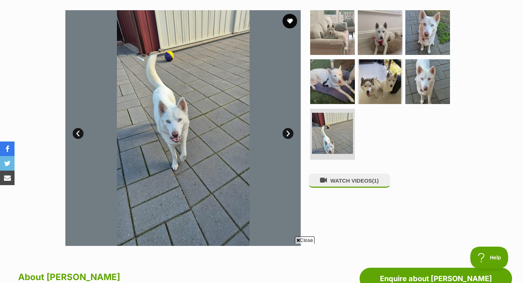
click at [285, 133] on link "Next" at bounding box center [288, 133] width 11 height 11
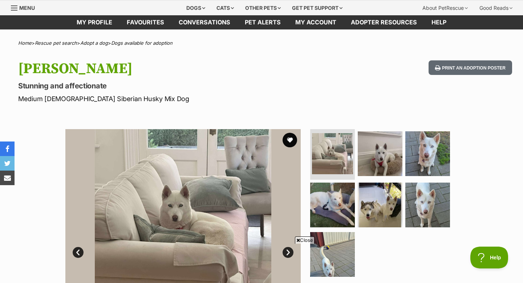
scroll to position [0, 0]
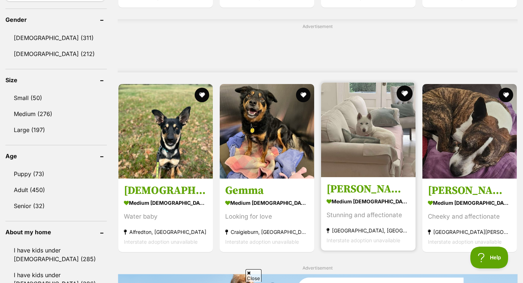
click at [407, 92] on button "favourite" at bounding box center [405, 93] width 16 height 16
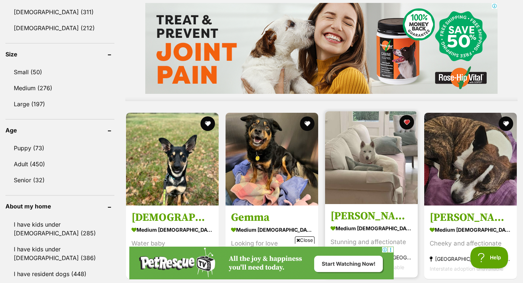
scroll to position [681, 0]
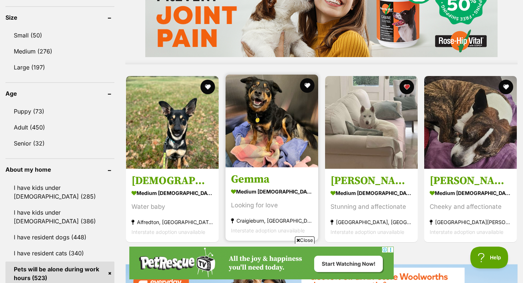
click at [262, 109] on img at bounding box center [272, 120] width 93 height 93
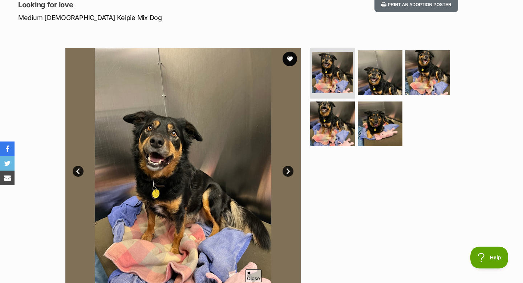
click at [287, 166] on link "Next" at bounding box center [288, 171] width 11 height 11
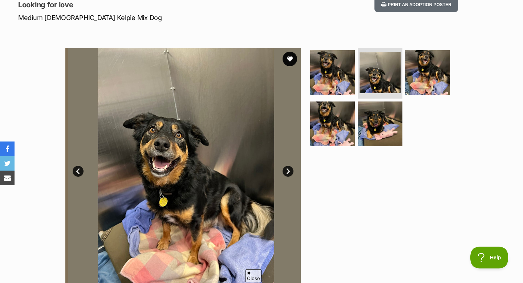
click at [287, 166] on link "Next" at bounding box center [288, 171] width 11 height 11
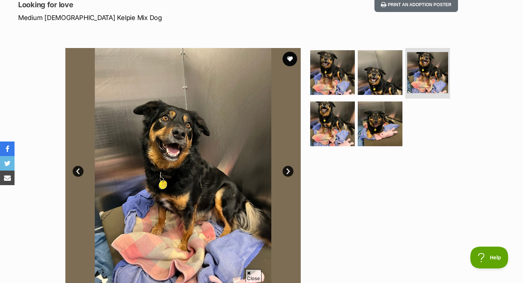
click at [287, 166] on link "Next" at bounding box center [288, 171] width 11 height 11
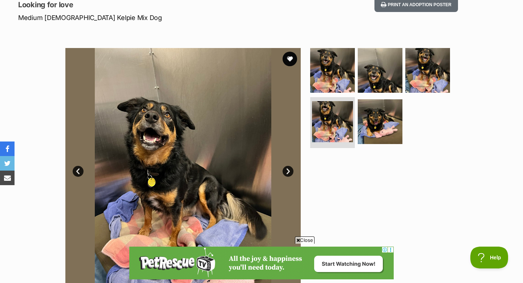
click at [287, 166] on link "Next" at bounding box center [288, 171] width 11 height 11
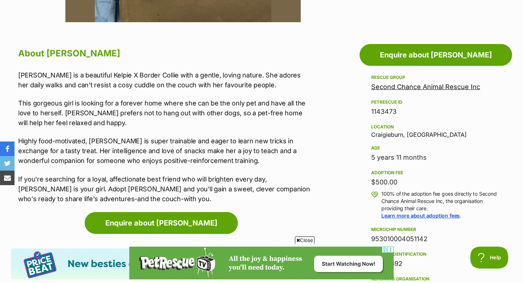
scroll to position [365, 0]
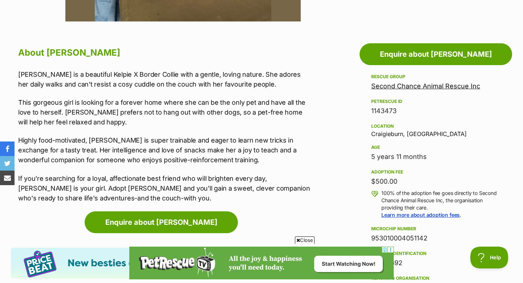
click at [37, 26] on section "Home > Rescue pet search > Adopt a dog > Dogs available for adoption Gemma Look…" at bounding box center [261, 277] width 523 height 1160
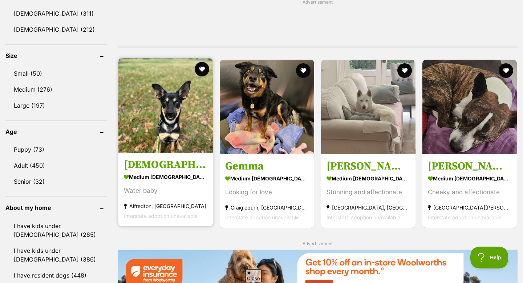
scroll to position [631, 0]
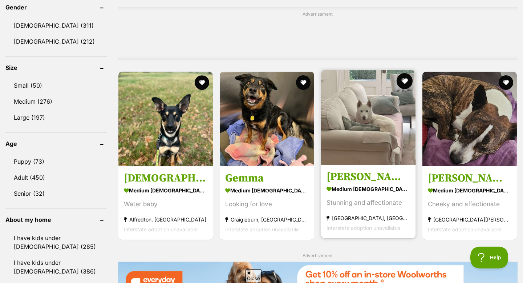
click at [404, 80] on button "favourite" at bounding box center [405, 81] width 16 height 16
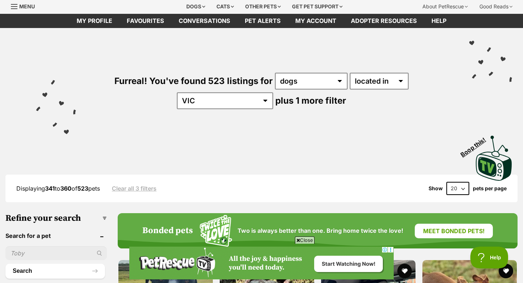
scroll to position [0, 0]
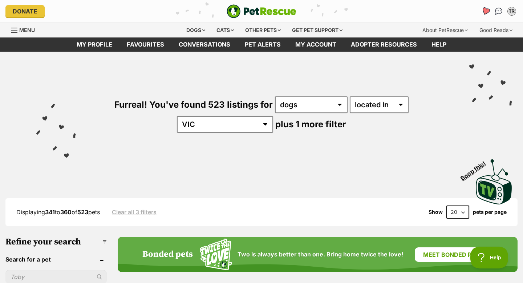
click at [485, 15] on link "Favourites" at bounding box center [485, 11] width 15 height 15
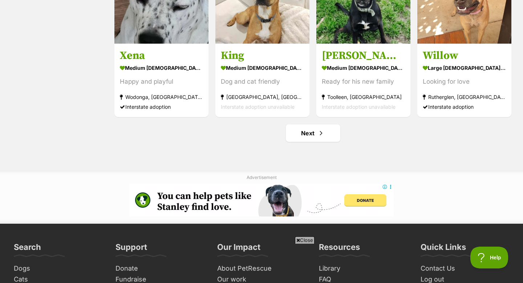
scroll to position [911, 0]
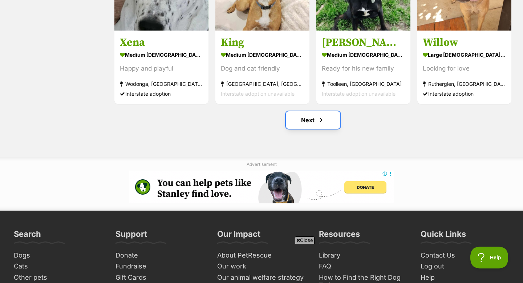
click at [306, 123] on link "Next" at bounding box center [313, 119] width 55 height 17
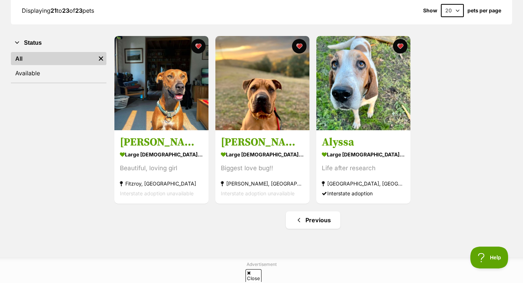
scroll to position [116, 0]
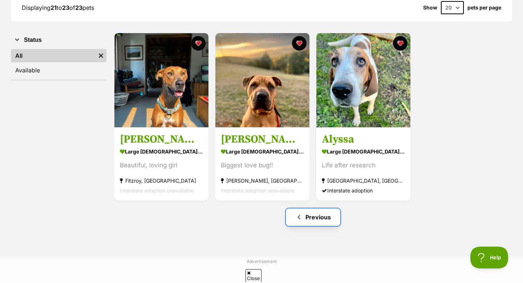
click at [312, 219] on link "Previous" at bounding box center [313, 216] width 55 height 17
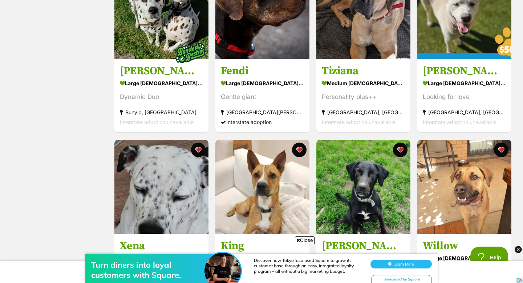
scroll to position [710, 0]
